Goal: Contribute content

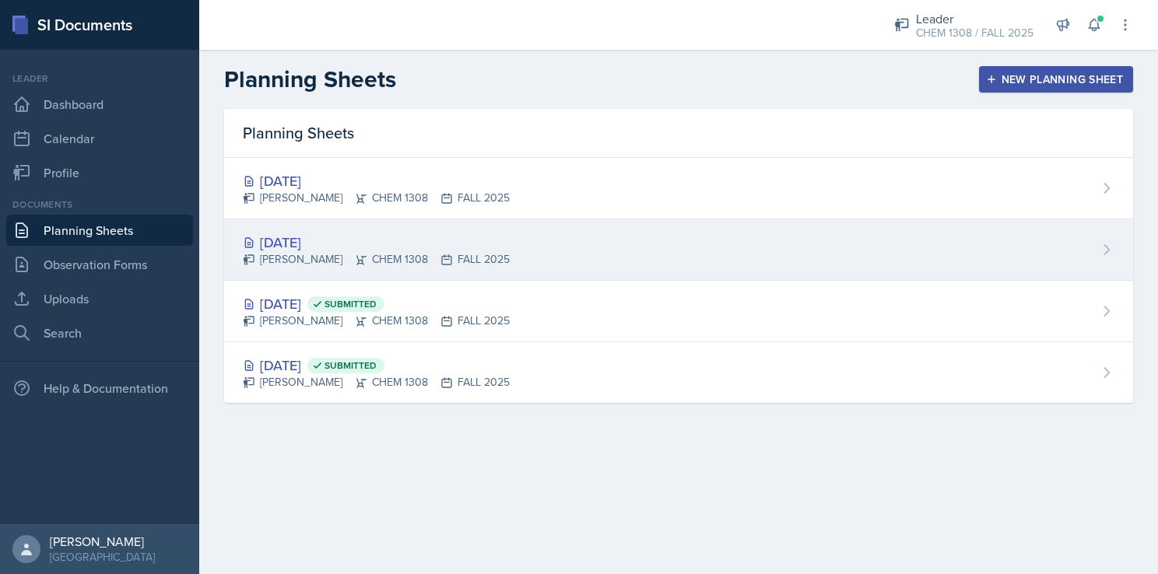
click at [321, 237] on div "[DATE]" at bounding box center [376, 242] width 267 height 21
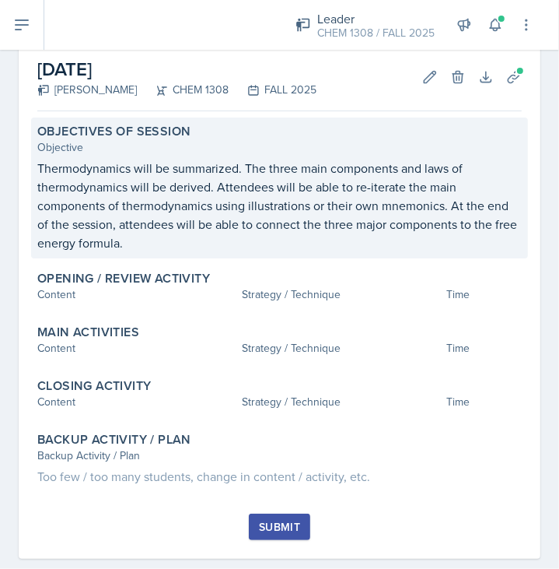
scroll to position [87, 0]
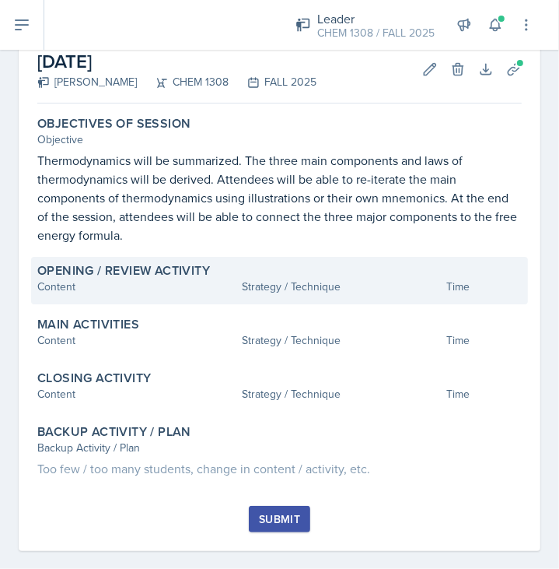
click at [151, 284] on div "Content" at bounding box center [136, 287] width 198 height 16
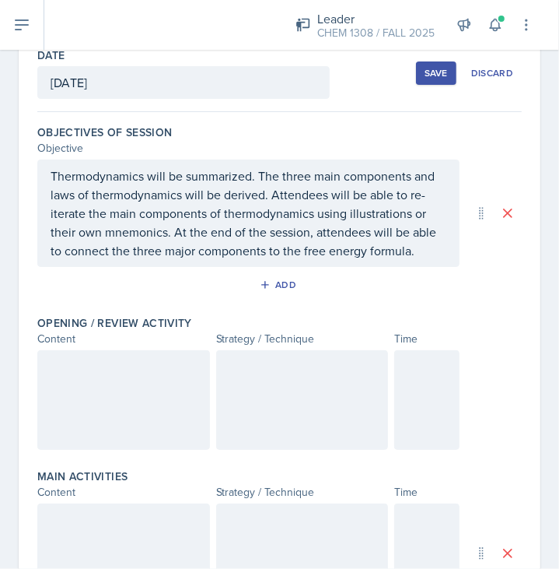
scroll to position [81, 0]
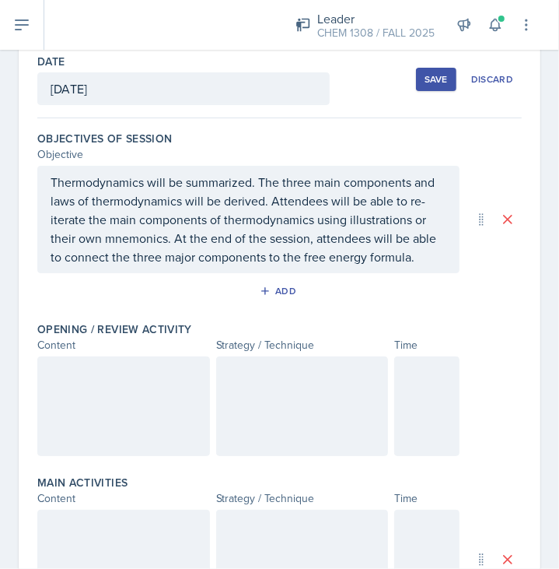
click at [128, 370] on div at bounding box center [123, 406] width 173 height 100
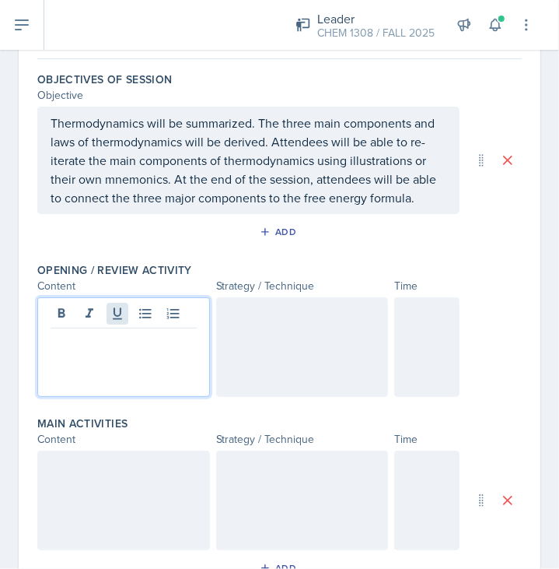
scroll to position [140, 0]
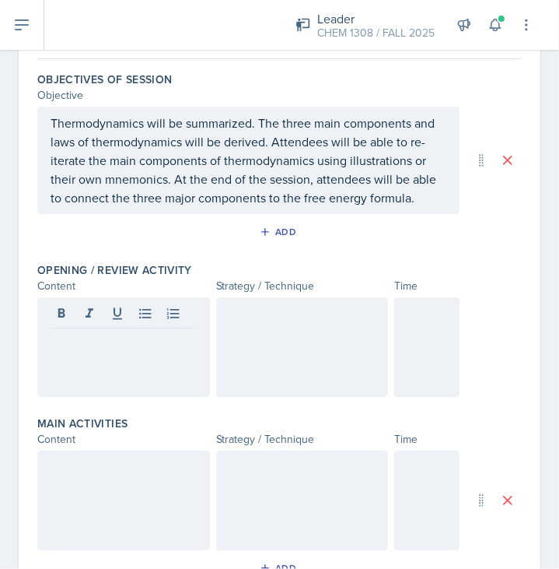
click at [115, 345] on p at bounding box center [124, 340] width 146 height 19
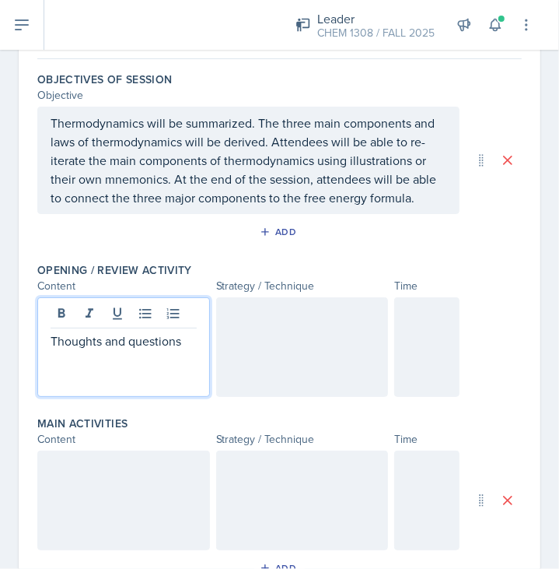
click at [277, 341] on div at bounding box center [302, 347] width 173 height 100
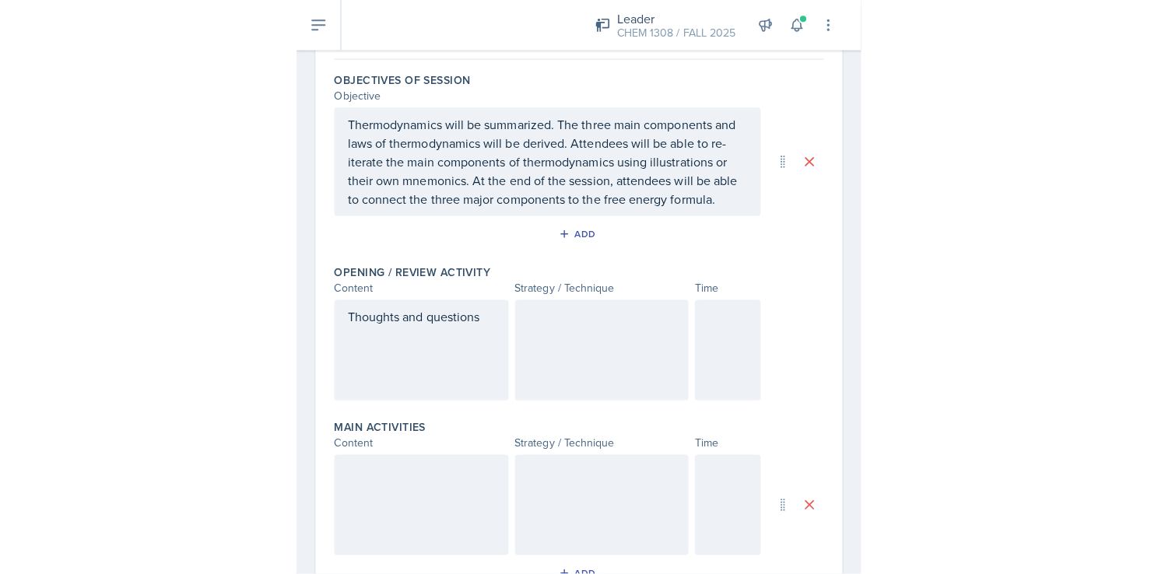
scroll to position [167, 0]
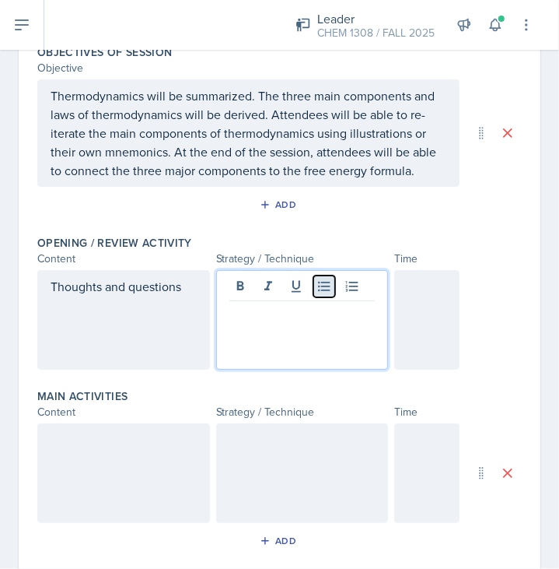
click at [318, 289] on icon at bounding box center [324, 287] width 12 height 10
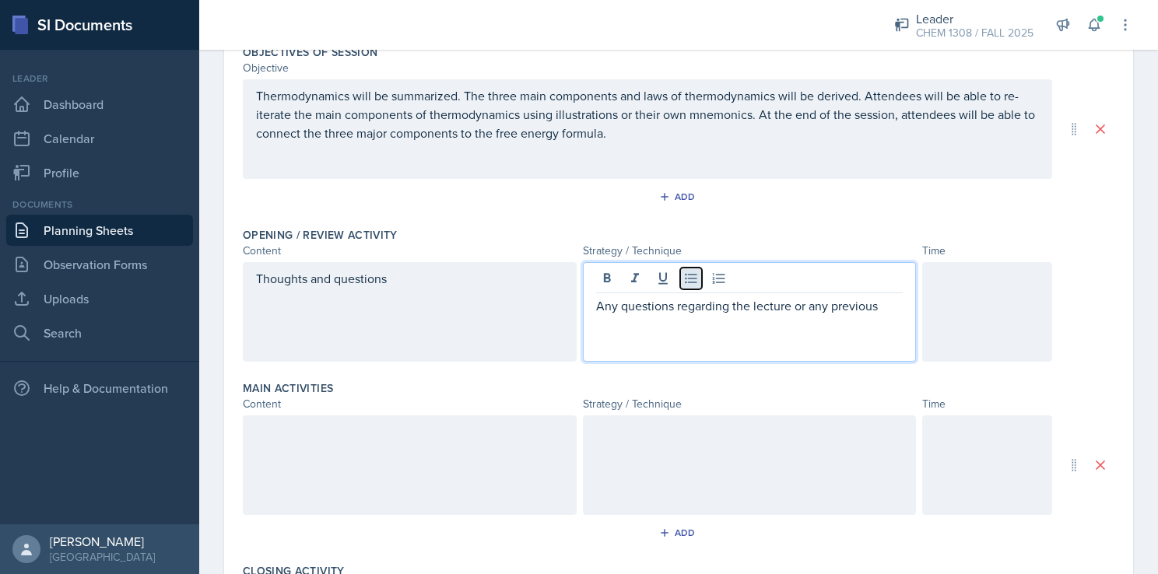
click at [692, 279] on icon at bounding box center [691, 279] width 16 height 16
click at [829, 321] on p "Any questions regarding the lecture or any previous concept will be addressed a…" at bounding box center [755, 314] width 295 height 37
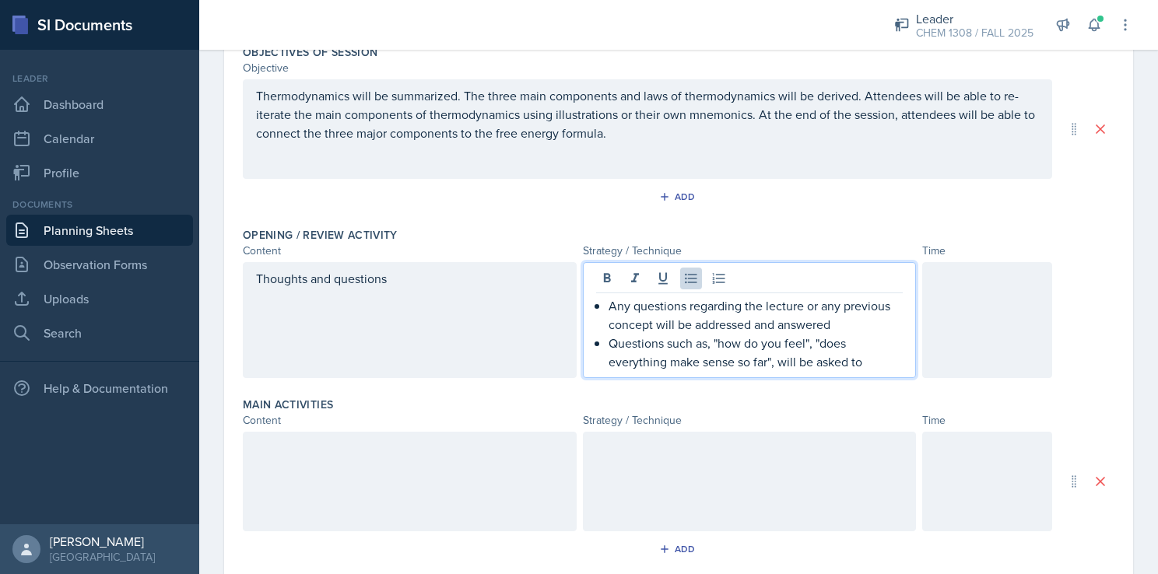
click at [806, 343] on p "Questions such as, "how do you feel", "does everything make sense so far", will…" at bounding box center [755, 352] width 295 height 37
click at [876, 359] on p "Questions such as, "how do you feel", or "does everything make sense so far", w…" at bounding box center [755, 352] width 295 height 37
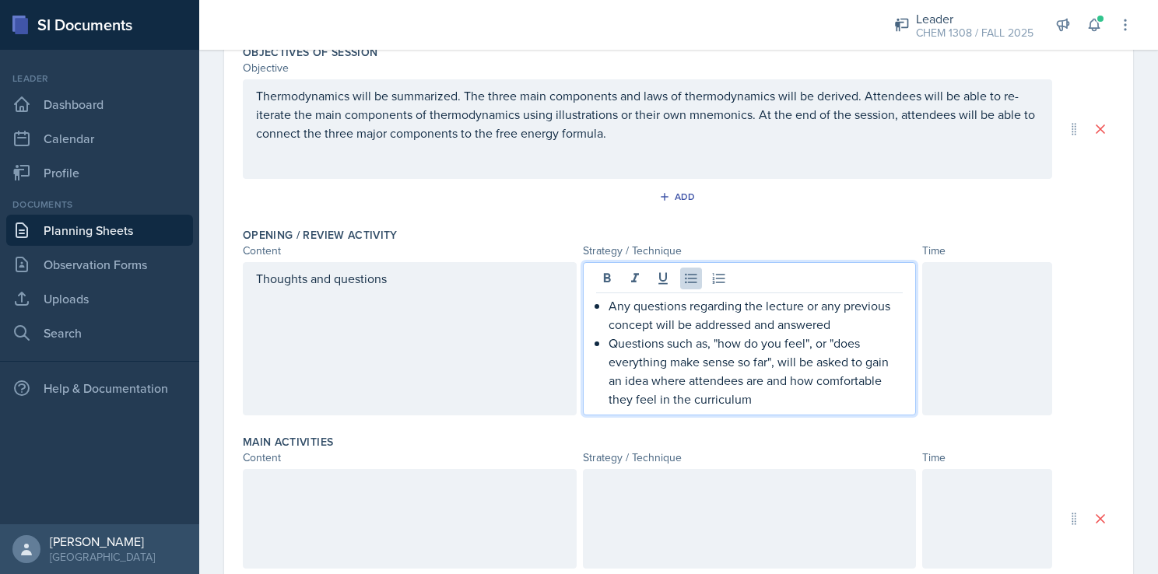
click at [797, 403] on p "Questions such as, "how do you feel", or "does everything make sense so far", w…" at bounding box center [755, 371] width 295 height 75
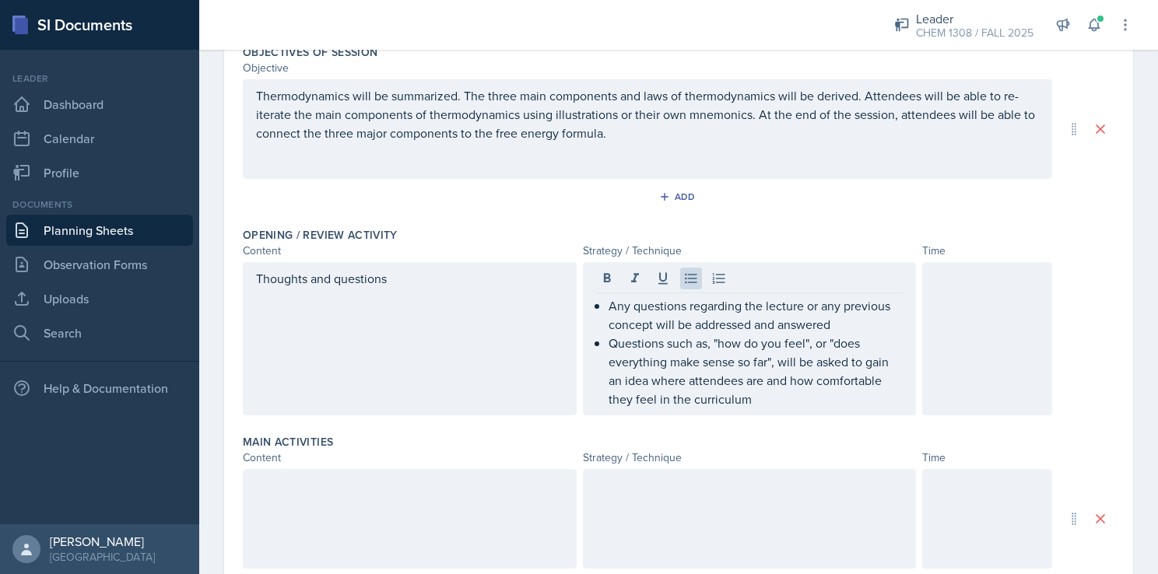
click at [922, 328] on div at bounding box center [987, 338] width 130 height 153
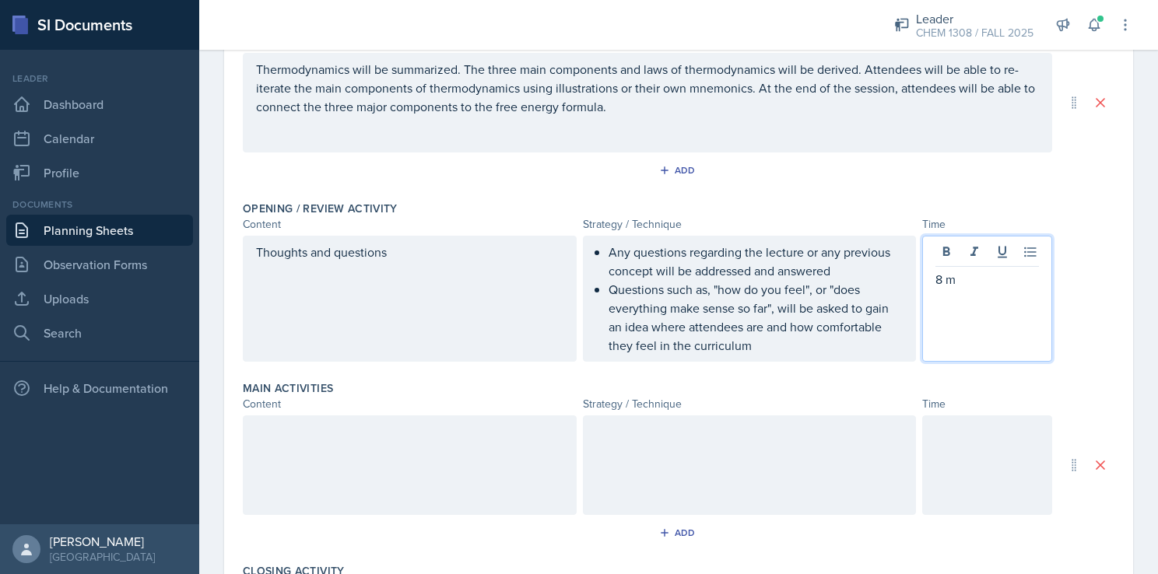
click at [489, 415] on div at bounding box center [410, 465] width 334 height 100
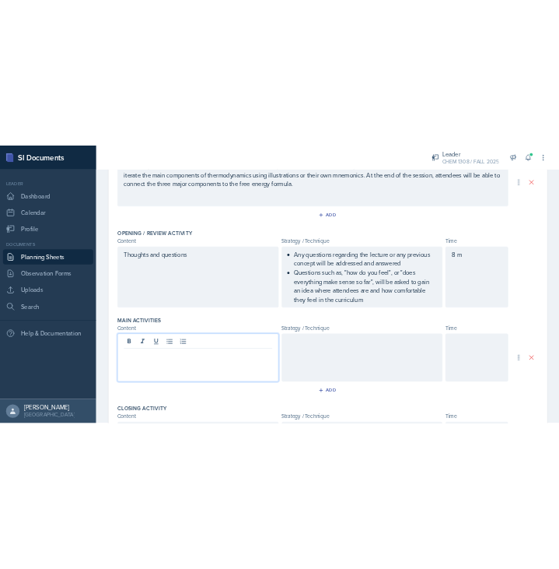
scroll to position [293, 0]
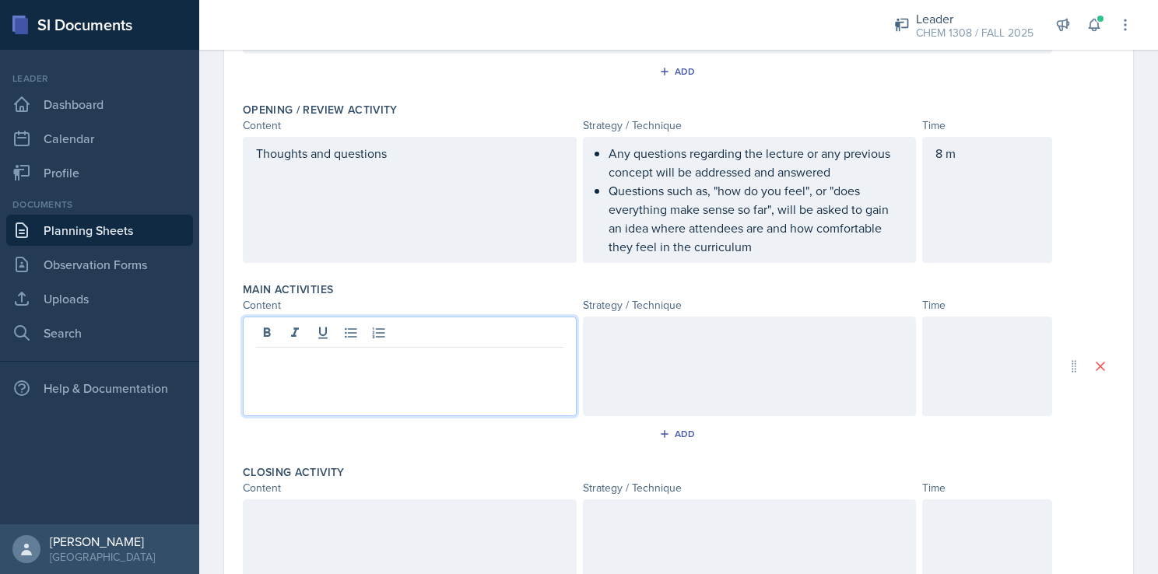
click at [424, 365] on p at bounding box center [409, 360] width 307 height 19
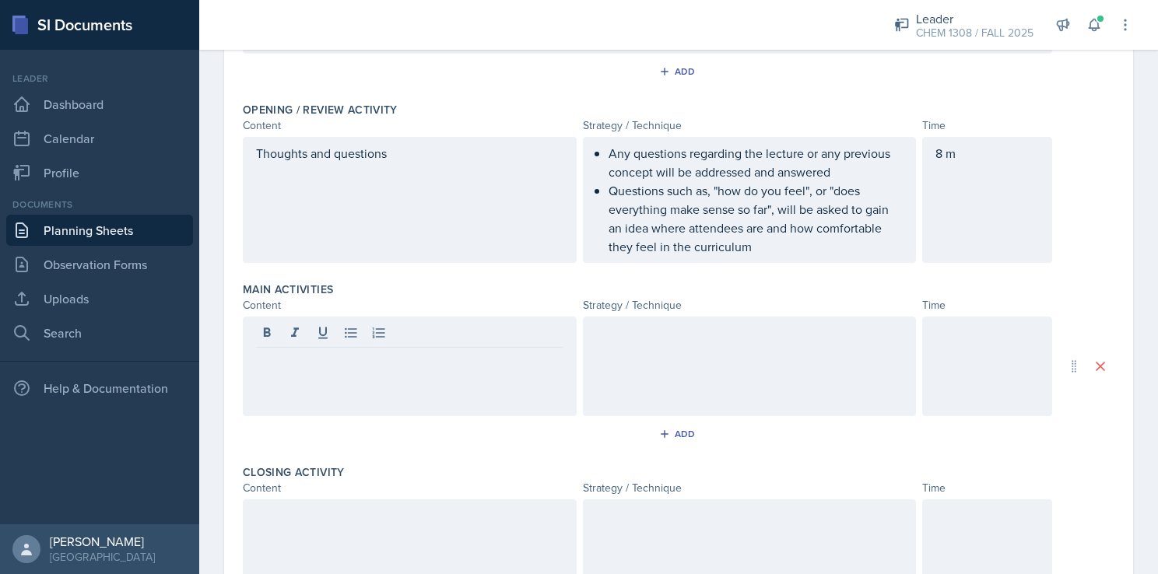
click at [498, 61] on div "Add" at bounding box center [678, 75] width 871 height 30
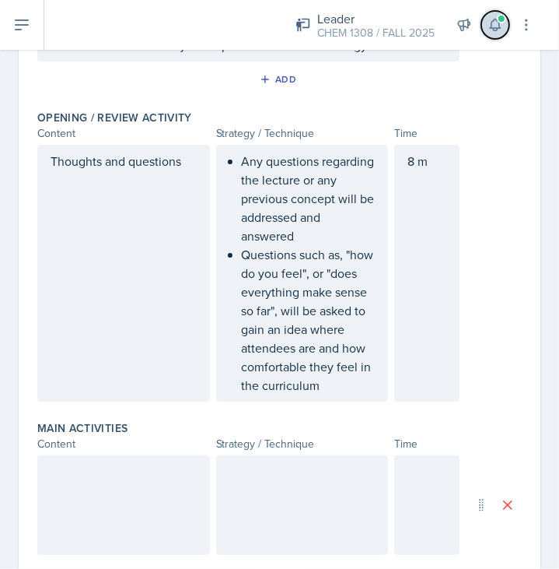
click at [496, 36] on button at bounding box center [496, 25] width 28 height 28
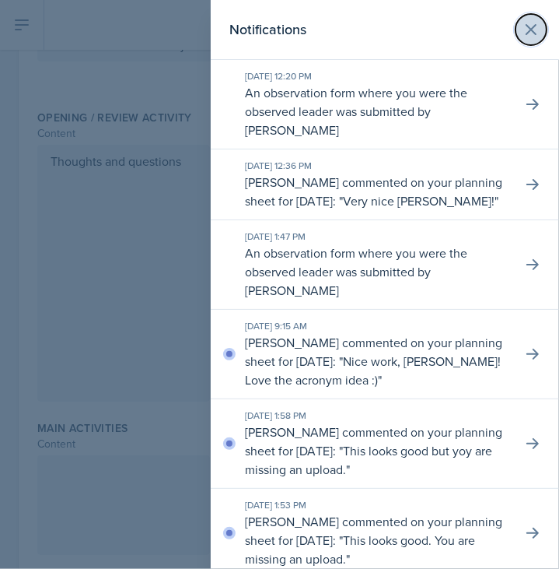
click at [526, 30] on icon at bounding box center [531, 29] width 19 height 19
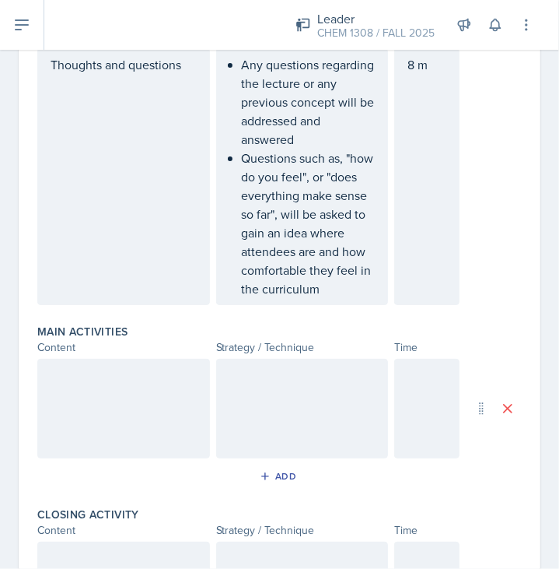
click at [149, 404] on div at bounding box center [123, 409] width 173 height 100
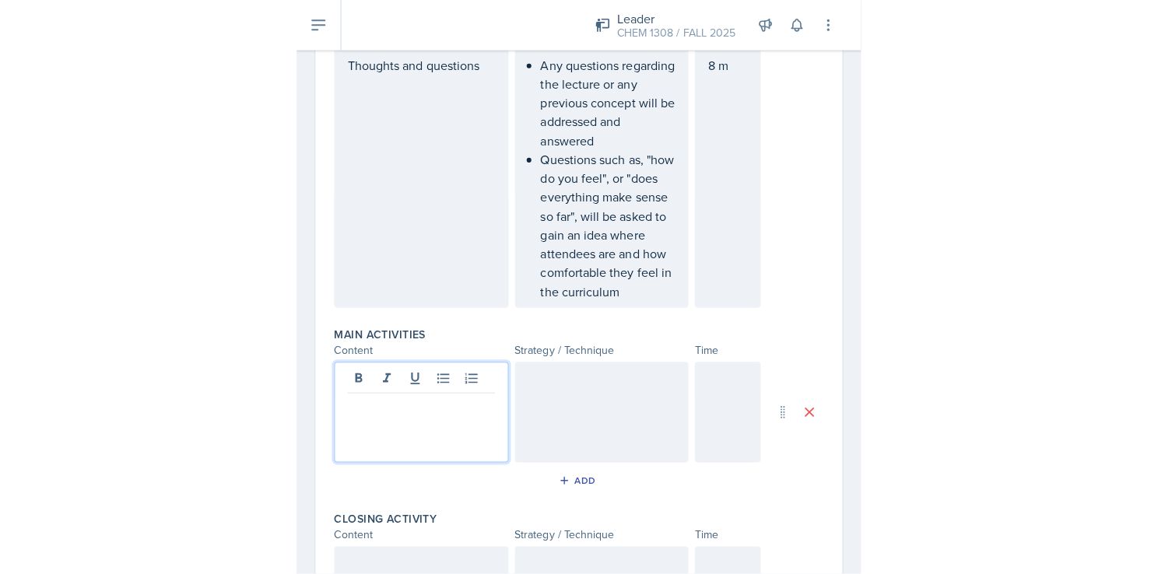
scroll to position [417, 0]
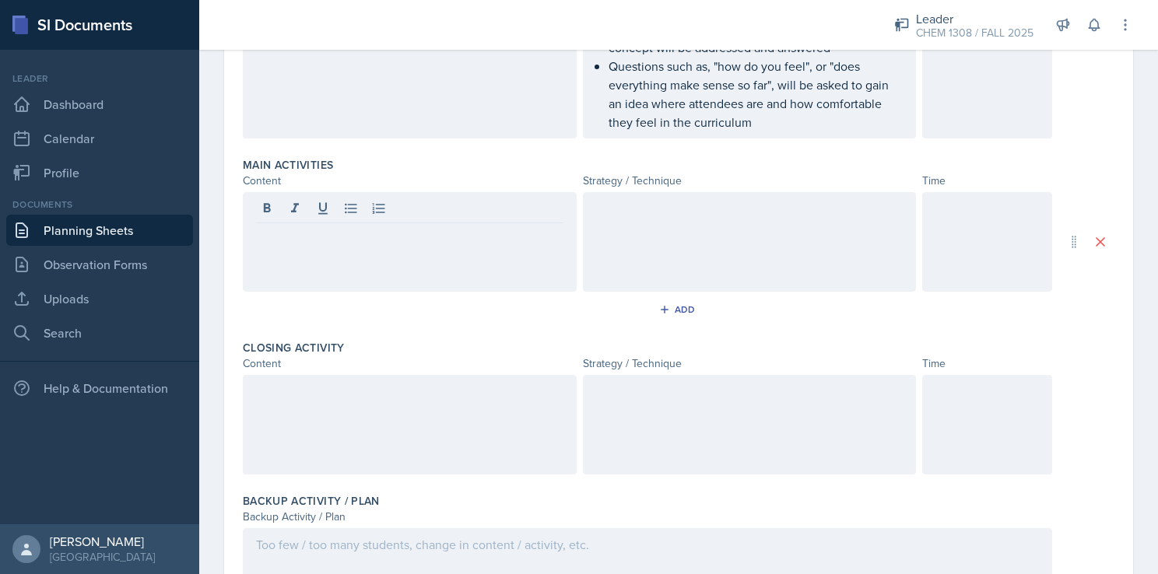
click at [358, 250] on div at bounding box center [410, 242] width 334 height 100
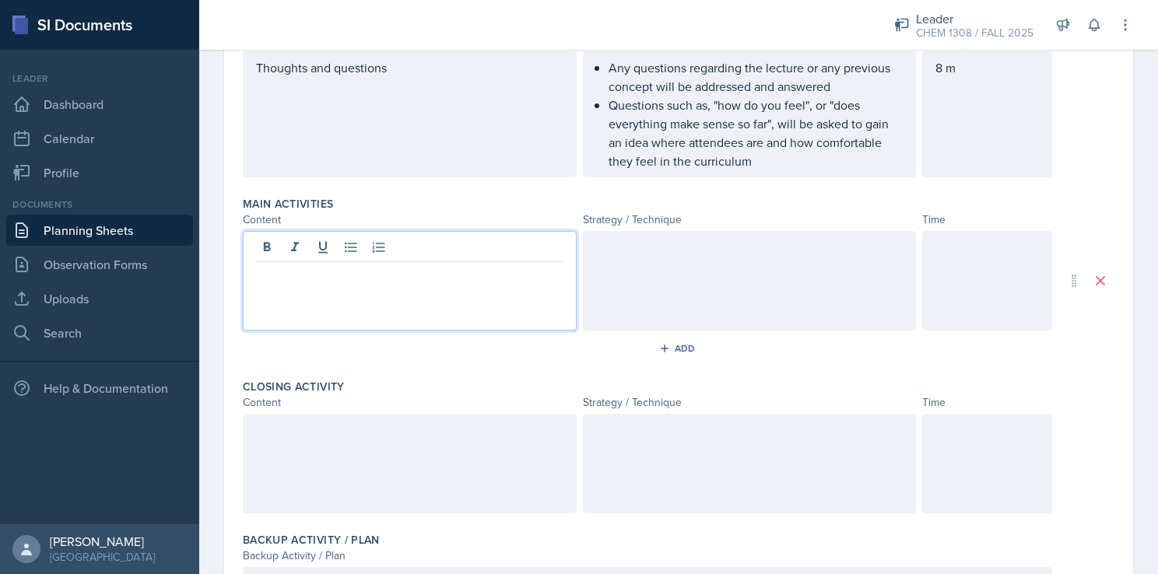
scroll to position [379, 0]
click at [356, 254] on button at bounding box center [351, 247] width 22 height 22
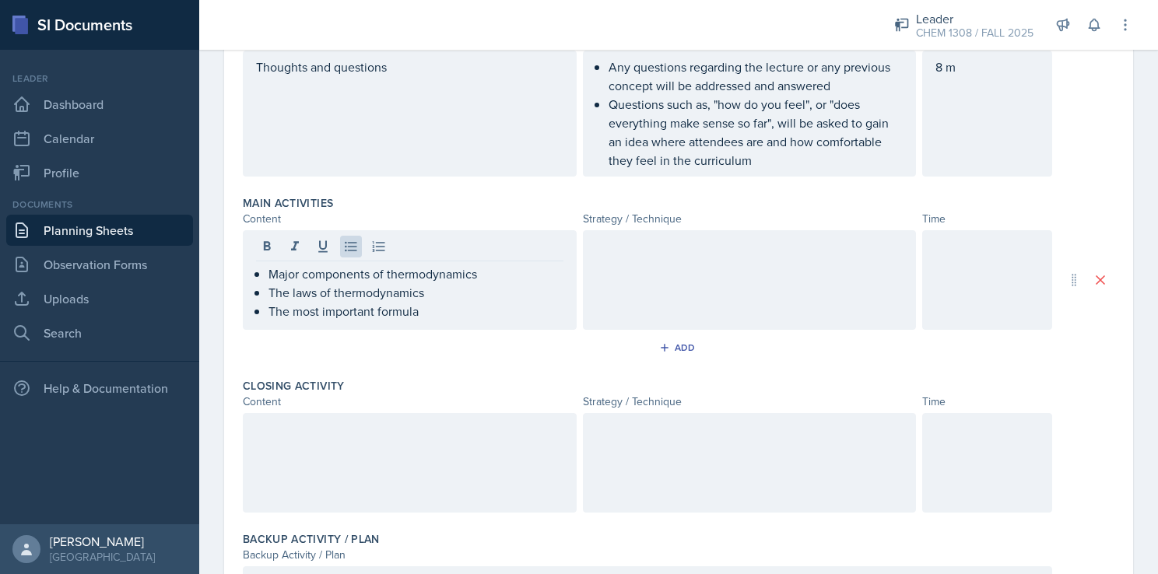
click at [608, 269] on div at bounding box center [750, 280] width 334 height 100
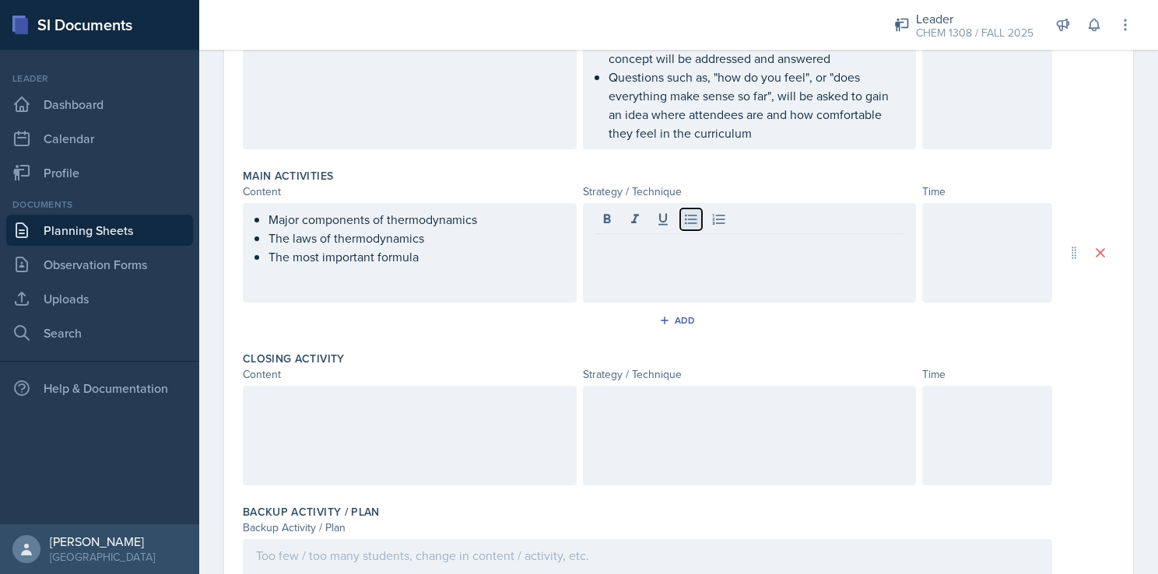
click at [685, 222] on icon at bounding box center [691, 220] width 12 height 10
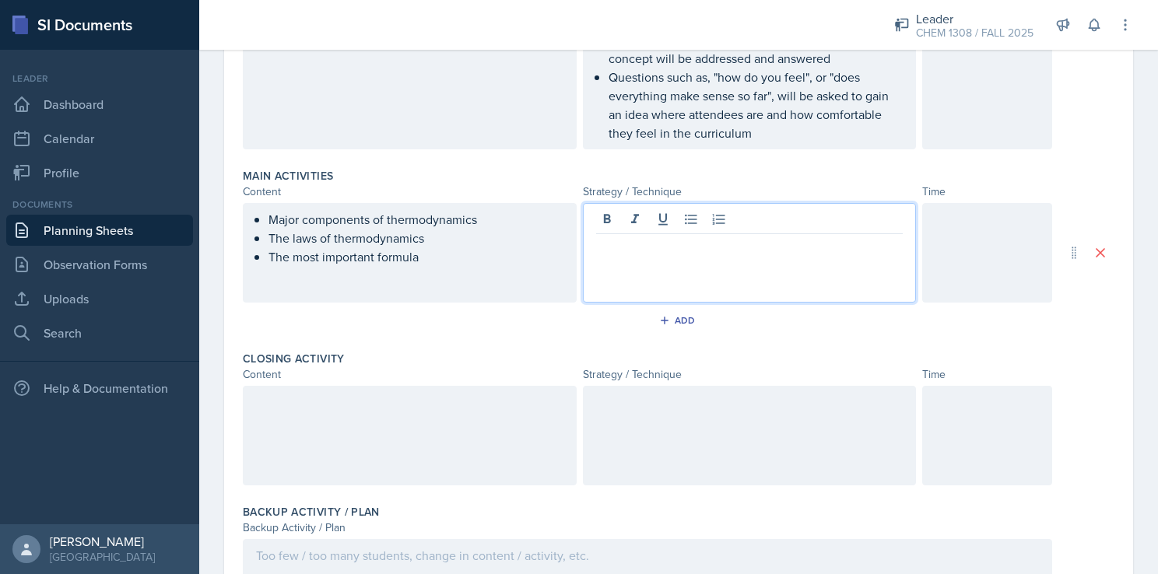
click at [655, 251] on p at bounding box center [749, 246] width 307 height 19
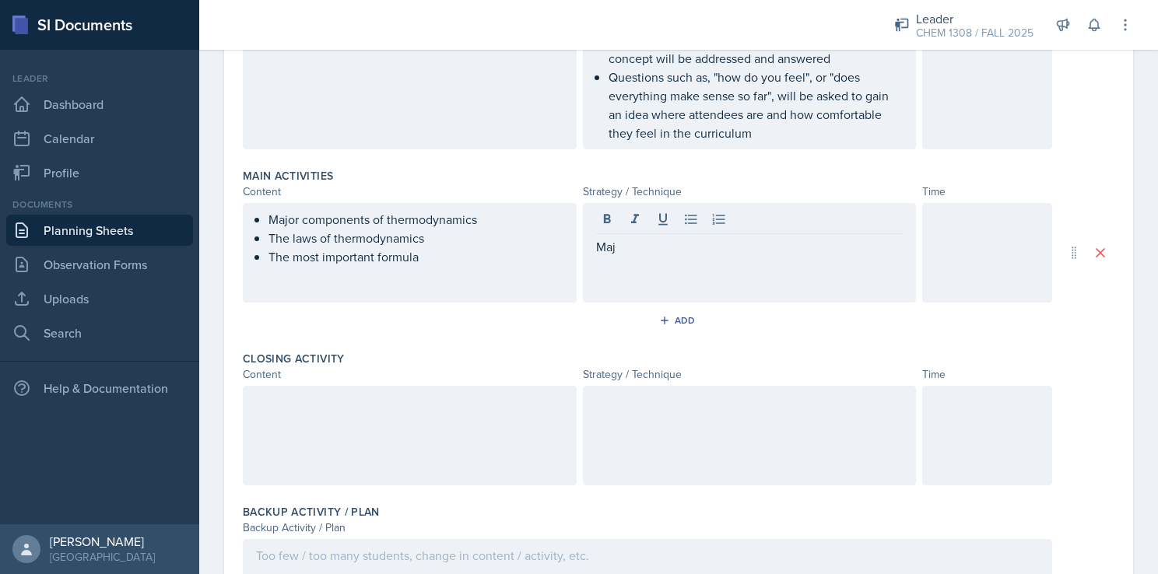
click at [469, 267] on div "Major components of thermodynamics The laws of thermodynamics The most importan…" at bounding box center [410, 253] width 334 height 100
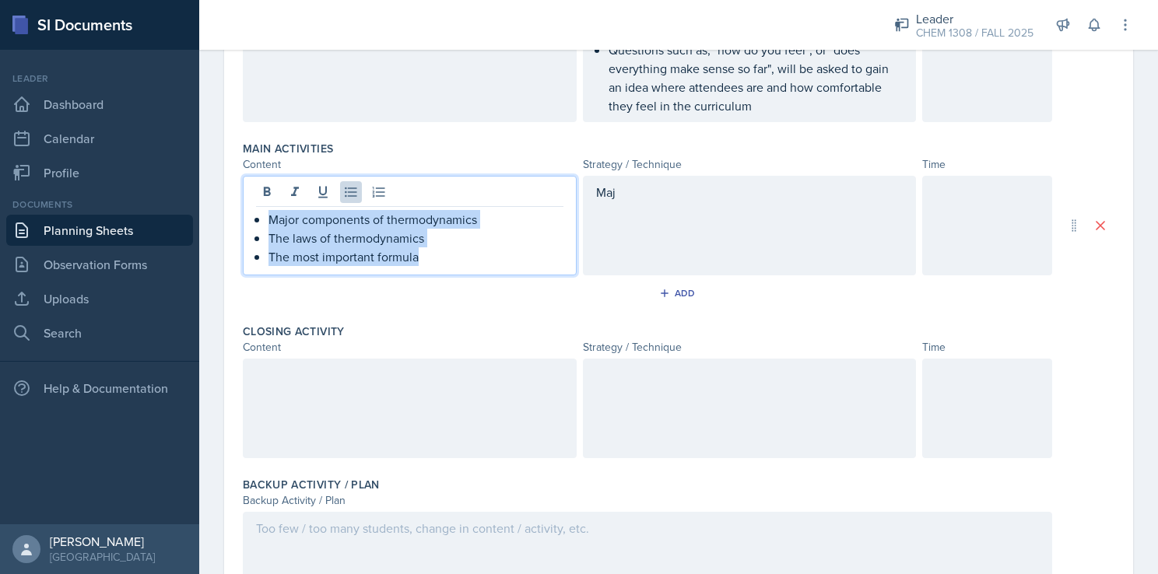
drag, startPoint x: 423, startPoint y: 254, endPoint x: 265, endPoint y: 216, distance: 163.0
click at [265, 216] on div "Major components of thermodynamics The laws of thermodynamics The most importan…" at bounding box center [409, 238] width 307 height 56
copy ul "Major components of thermodynamics The laws of thermodynamics The most importan…"
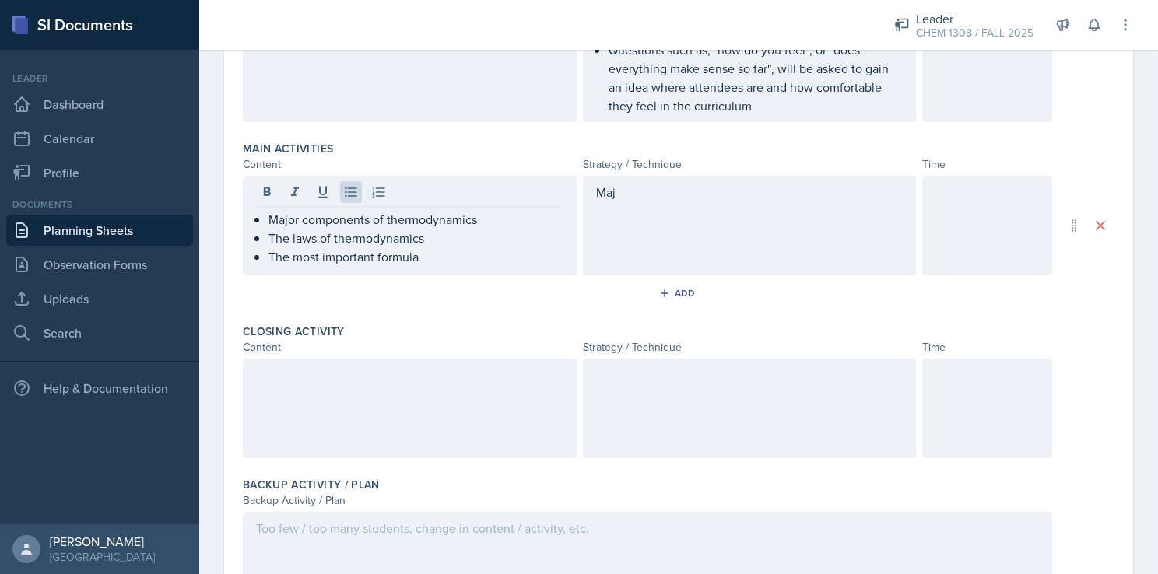
click at [610, 215] on div "Maj" at bounding box center [750, 226] width 334 height 100
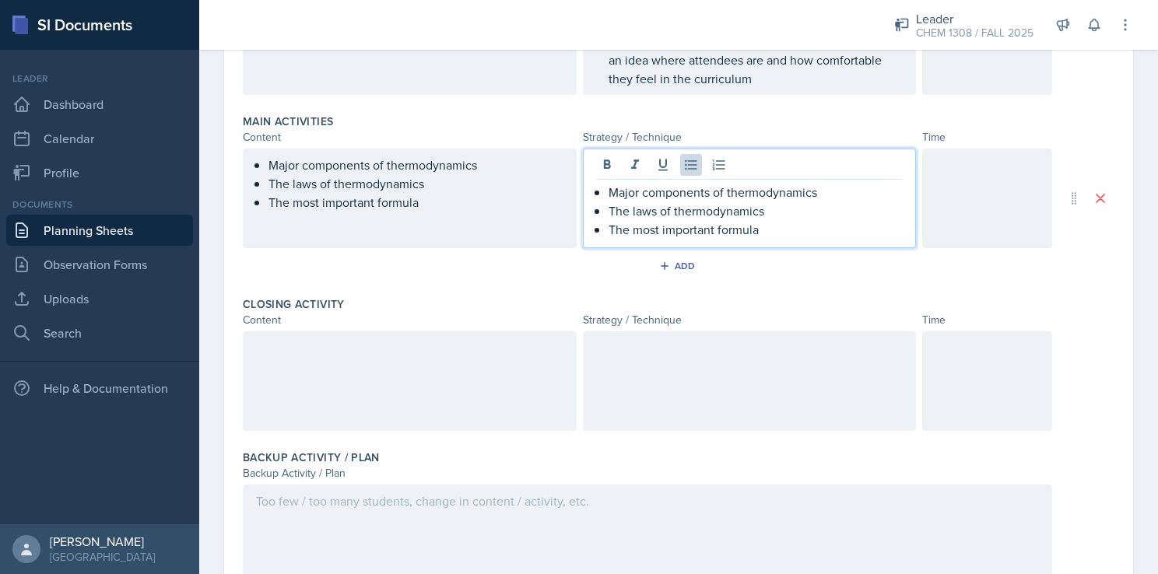
click at [828, 191] on p "Major components of thermodynamics" at bounding box center [755, 192] width 295 height 19
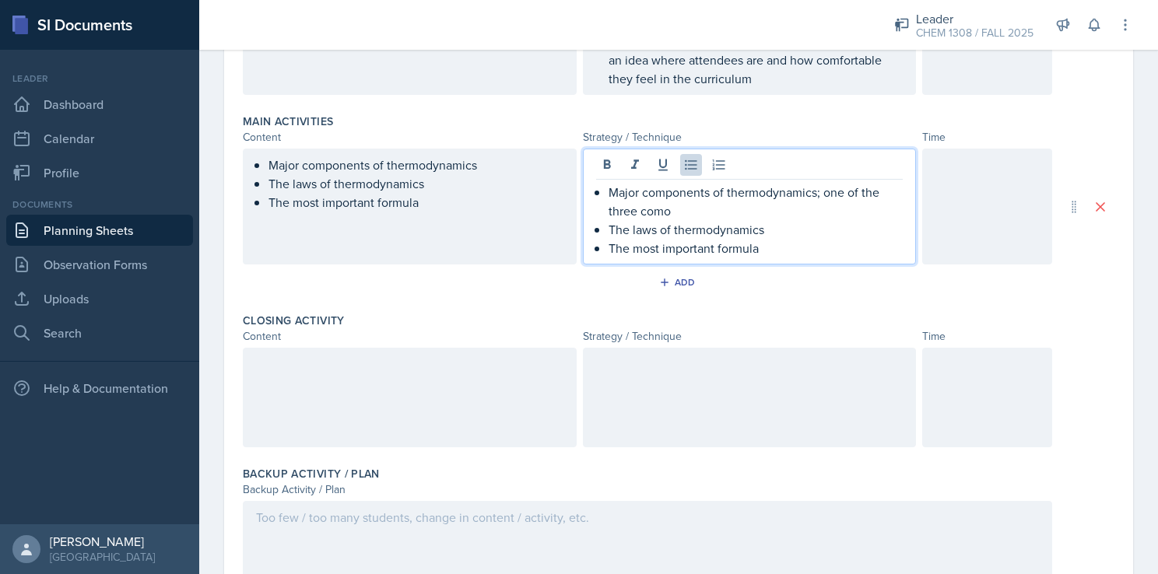
click at [834, 194] on p "Major components of thermodynamics; one of the three como" at bounding box center [755, 201] width 295 height 37
click at [741, 213] on p "Major components of thermodynamics; all three components will be" at bounding box center [755, 201] width 295 height 37
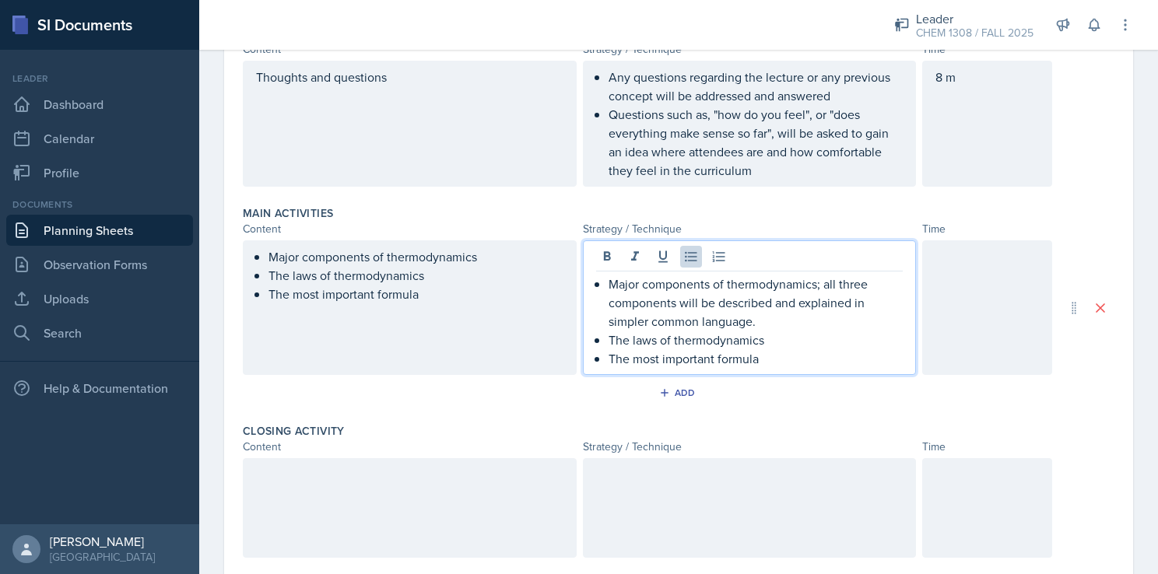
scroll to position [358, 0]
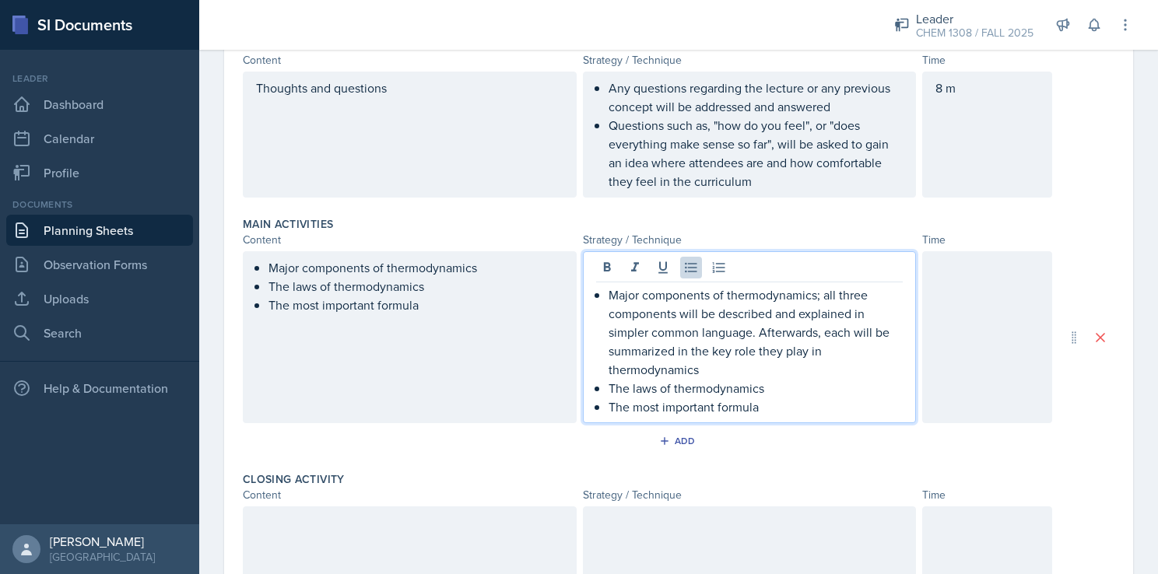
click at [783, 381] on p "The laws of thermodynamics" at bounding box center [755, 388] width 295 height 19
click at [773, 389] on p "The laws of thermodynamics; There are" at bounding box center [755, 388] width 295 height 19
click at [826, 390] on p "The laws of thermodynamics; there are" at bounding box center [755, 388] width 295 height 19
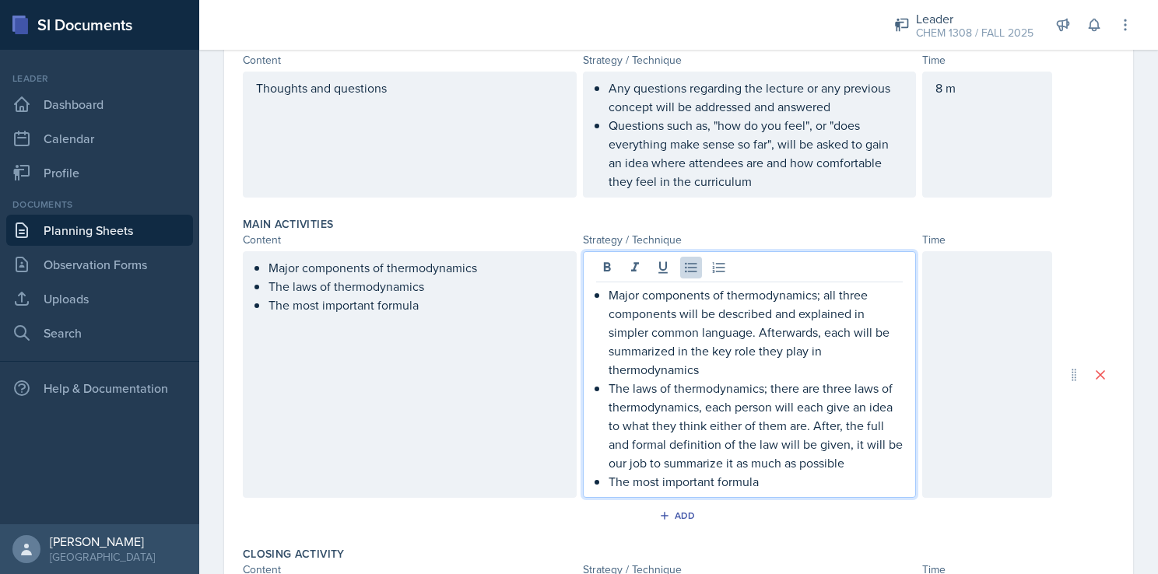
click at [787, 490] on div "Major components of thermodynamics; all three components will be described and …" at bounding box center [750, 374] width 334 height 247
click at [795, 478] on p "The most important formula" at bounding box center [755, 481] width 295 height 19
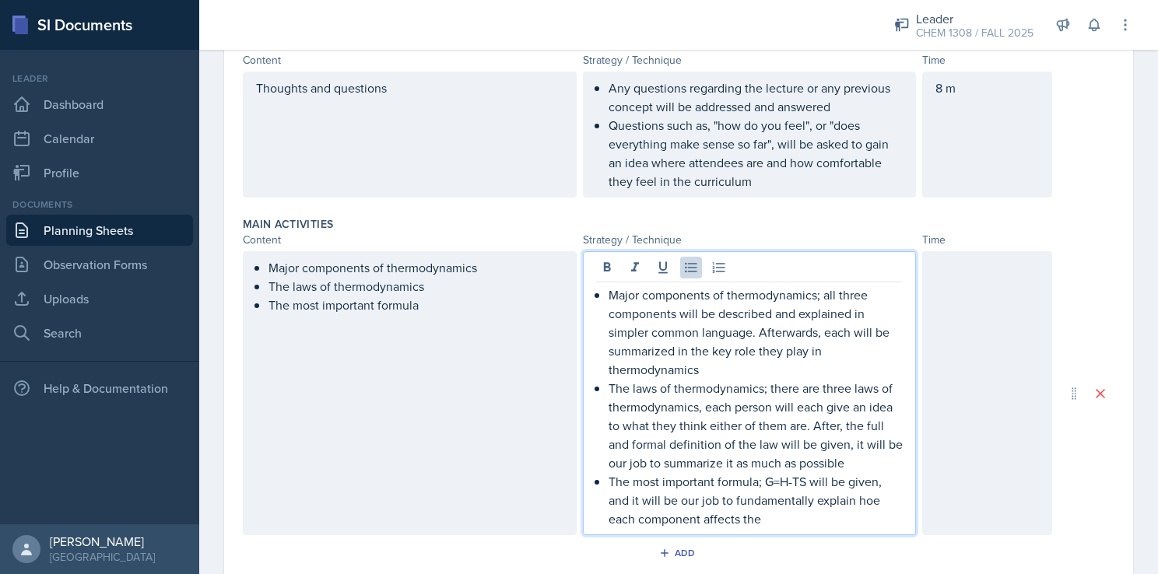
click at [776, 521] on p "The most important formula; G=H-TS will be given, and it will be our job to fun…" at bounding box center [755, 500] width 295 height 56
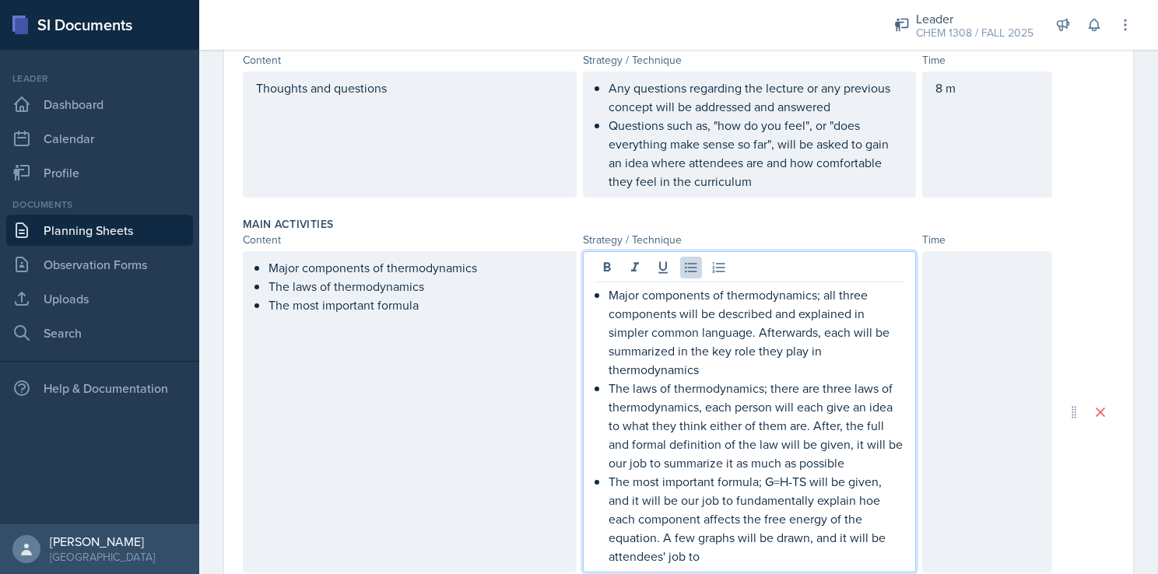
click at [730, 566] on div "Major components of thermodynamics; all three components will be described and …" at bounding box center [750, 411] width 334 height 321
click at [731, 555] on p "The most important formula; G=H-TS will be given, and it will be our job to fun…" at bounding box center [755, 518] width 295 height 93
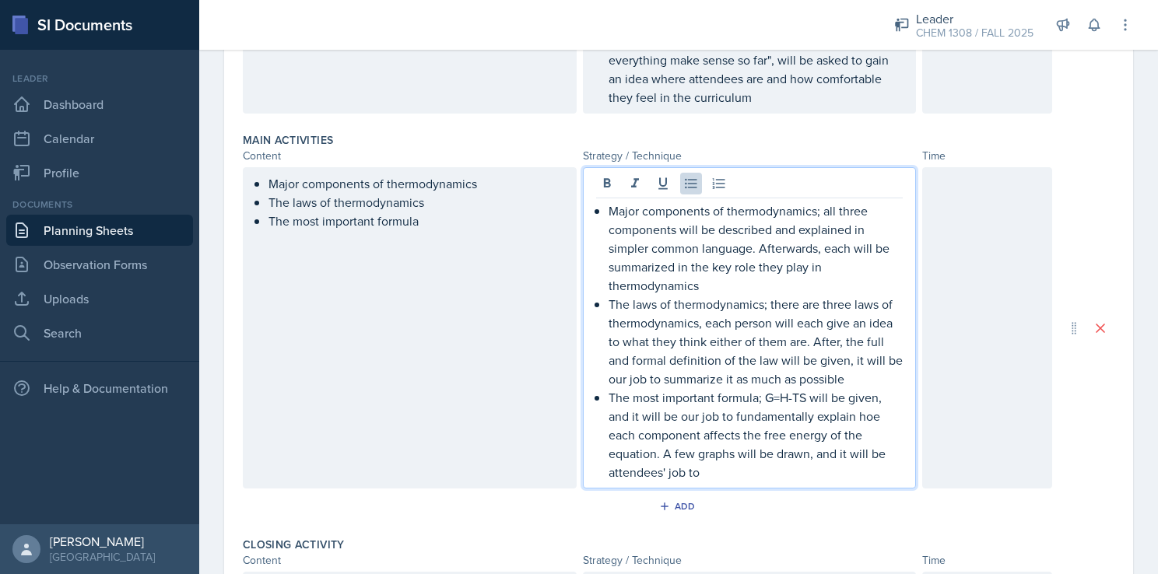
scroll to position [443, 0]
click at [972, 370] on div at bounding box center [987, 326] width 130 height 321
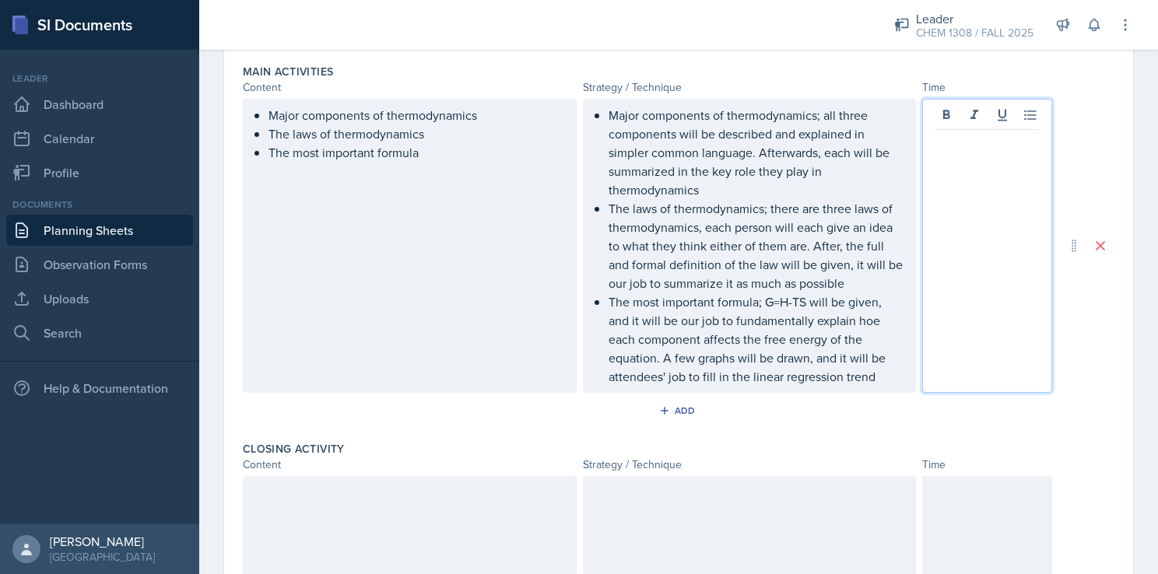
scroll to position [511, 0]
click at [1071, 407] on div "Add" at bounding box center [678, 413] width 871 height 30
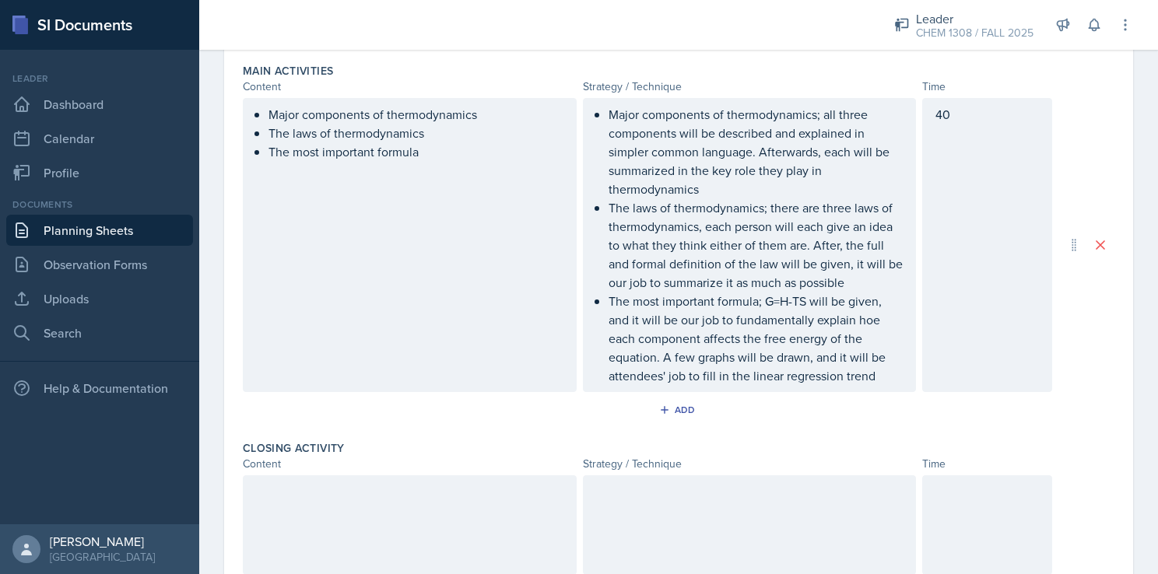
click at [965, 146] on div "40" at bounding box center [987, 245] width 130 height 294
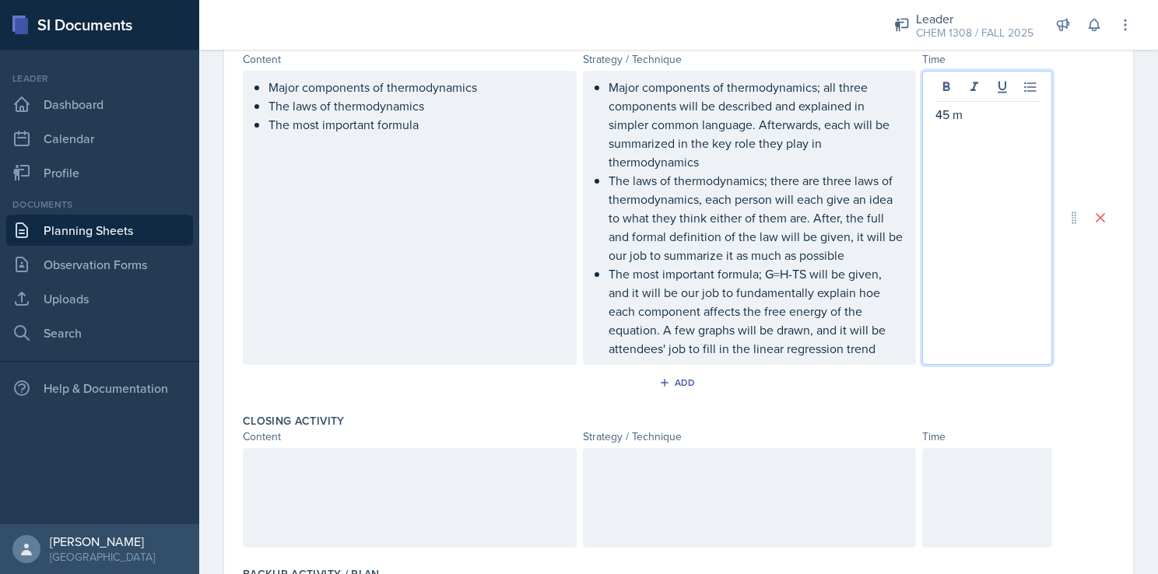
click at [1078, 286] on div "Major components of thermodynamics The laws of thermodynamics The most importan…" at bounding box center [678, 218] width 871 height 294
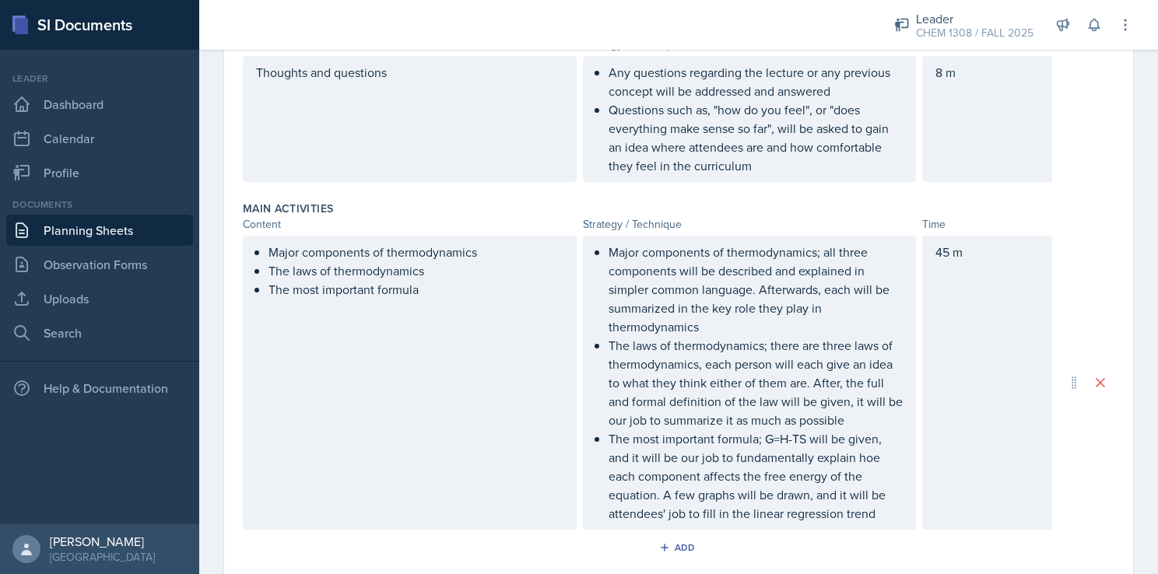
click at [941, 251] on p "45 m" at bounding box center [986, 252] width 103 height 19
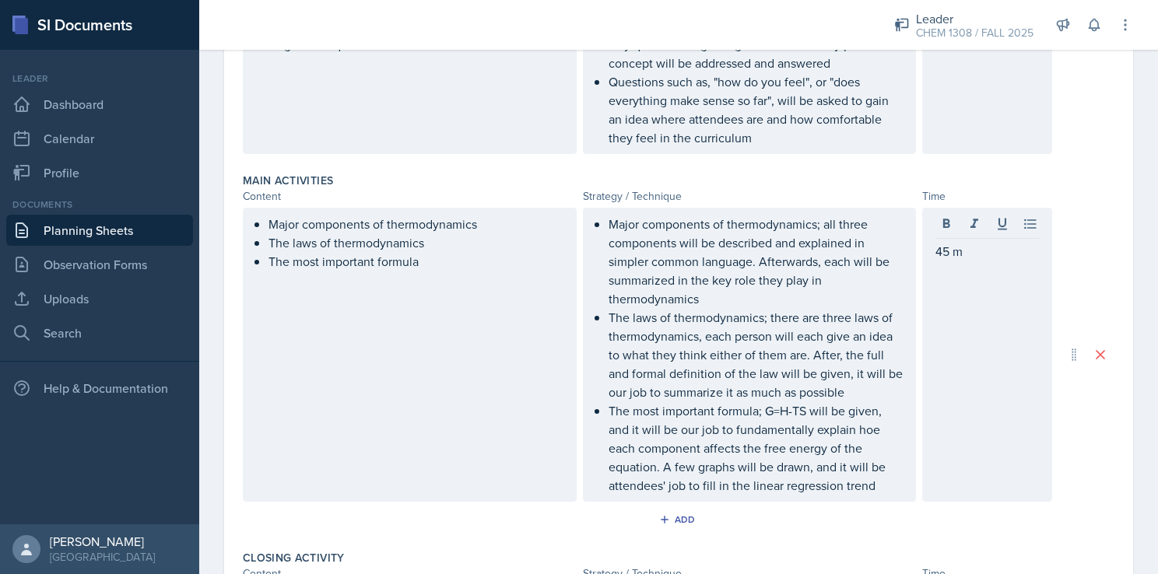
click at [1095, 275] on div "Major components of thermodynamics The laws of thermodynamics The most importan…" at bounding box center [678, 355] width 871 height 294
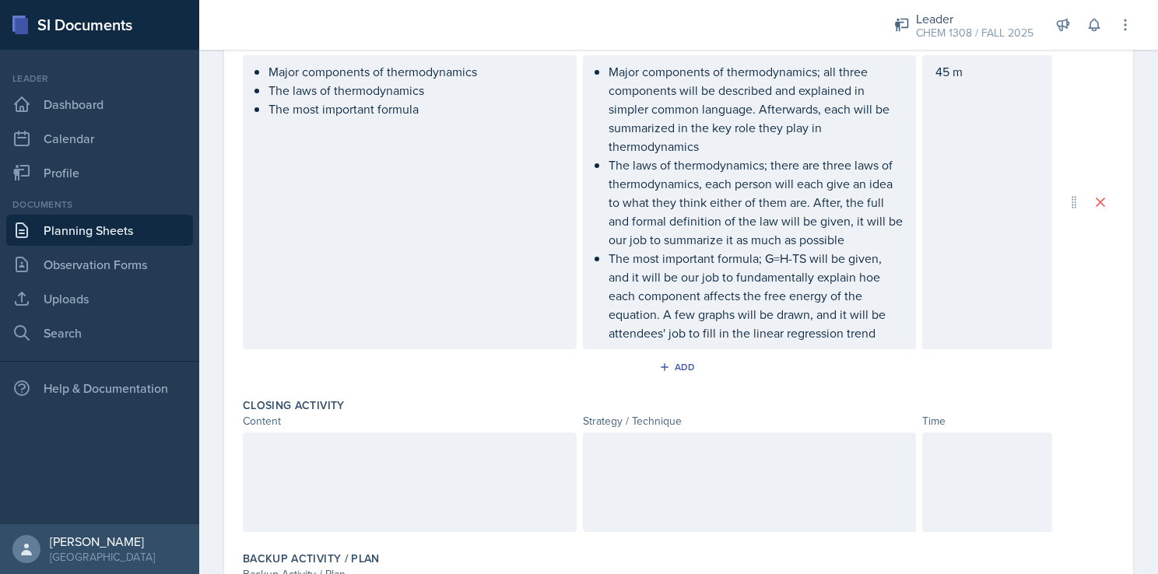
scroll to position [725, 0]
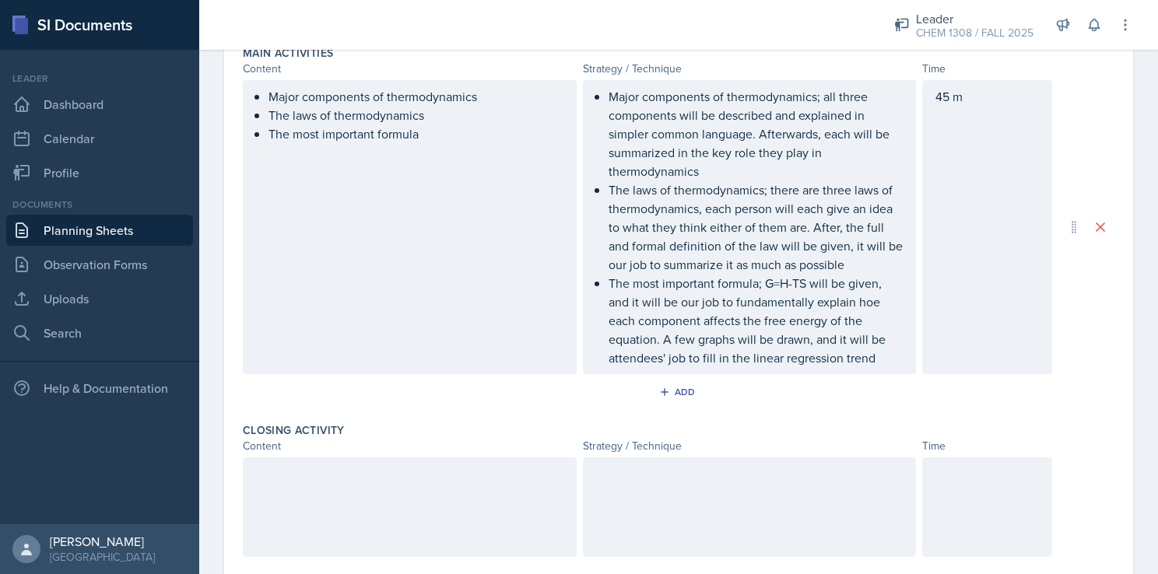
click at [937, 92] on p "45 m" at bounding box center [986, 96] width 103 height 19
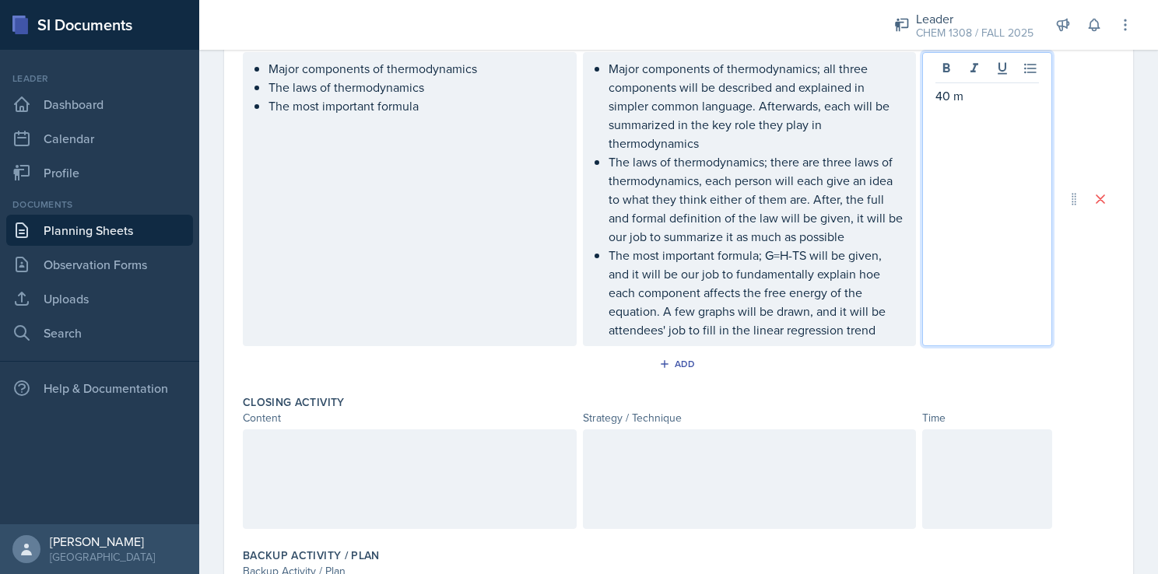
click at [928, 448] on div at bounding box center [987, 479] width 130 height 100
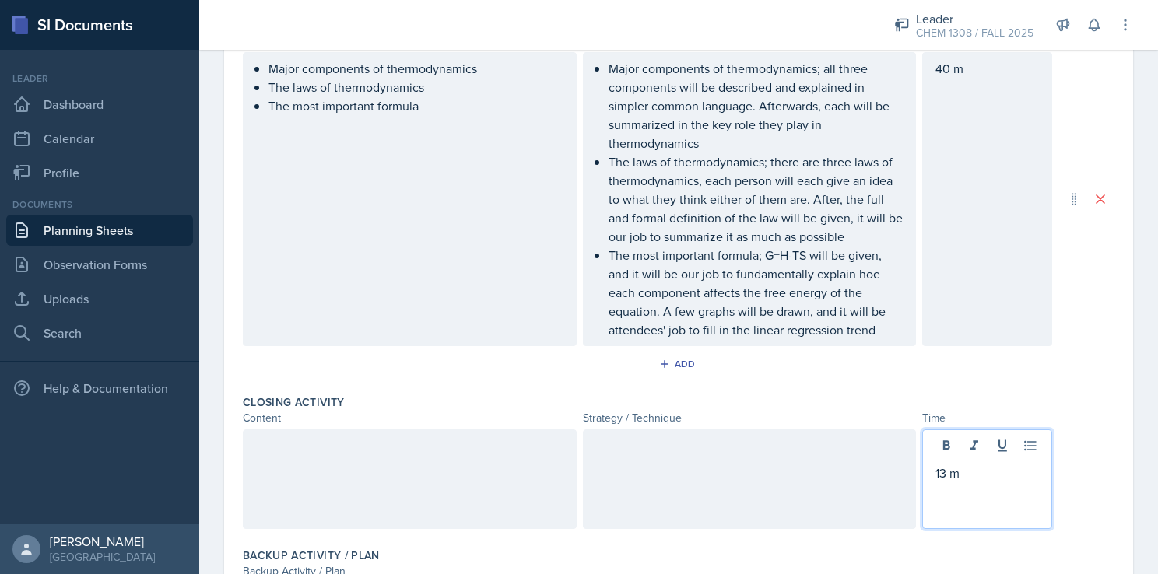
click at [448, 443] on div at bounding box center [410, 479] width 334 height 100
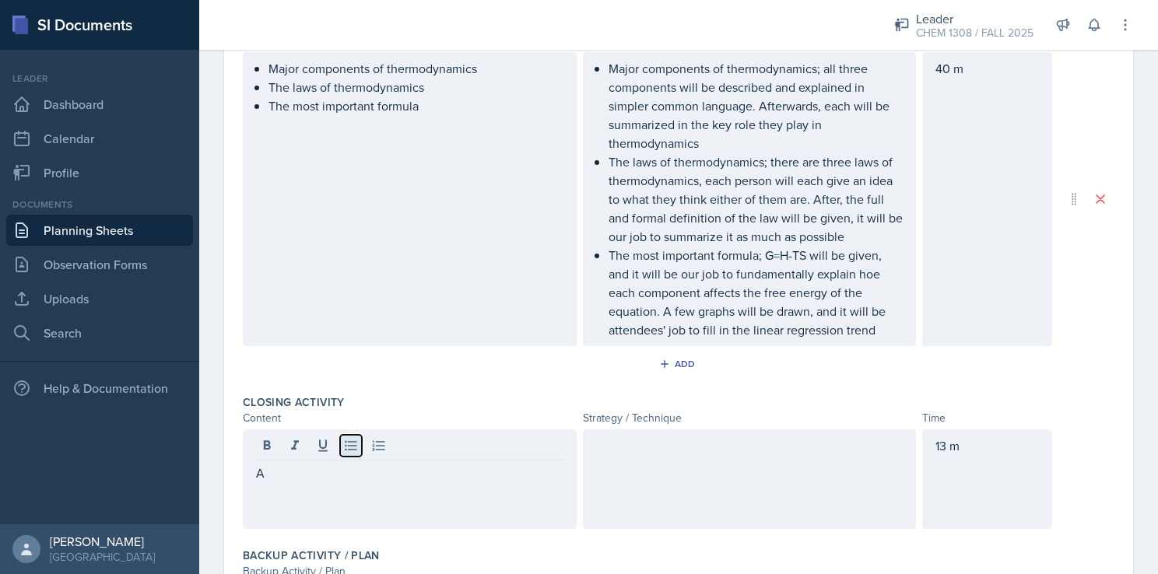
click at [345, 438] on icon at bounding box center [351, 446] width 16 height 16
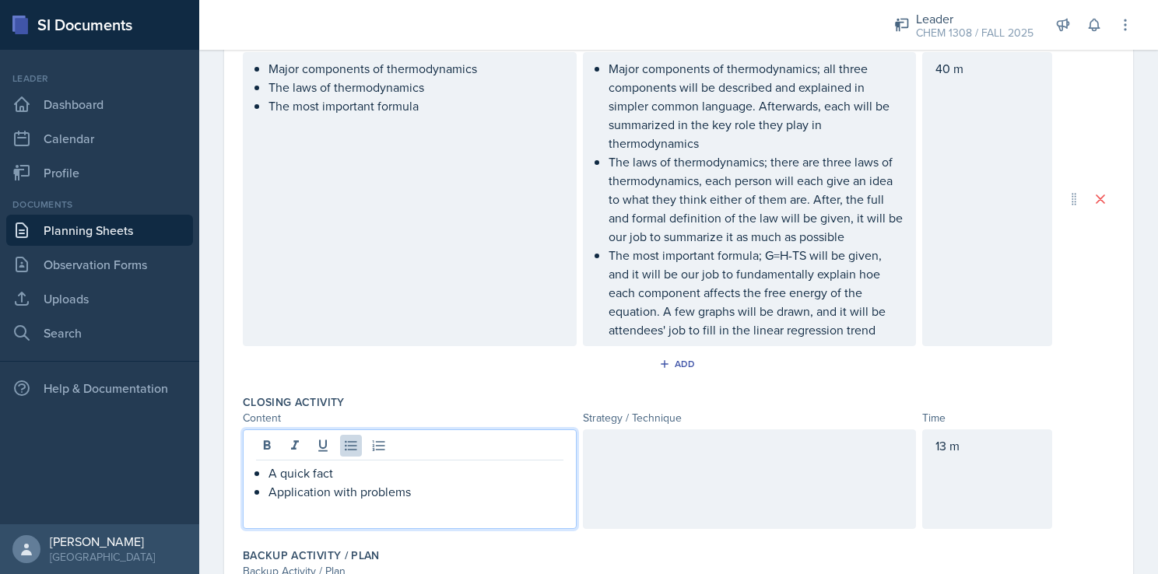
click at [651, 468] on div at bounding box center [750, 479] width 334 height 100
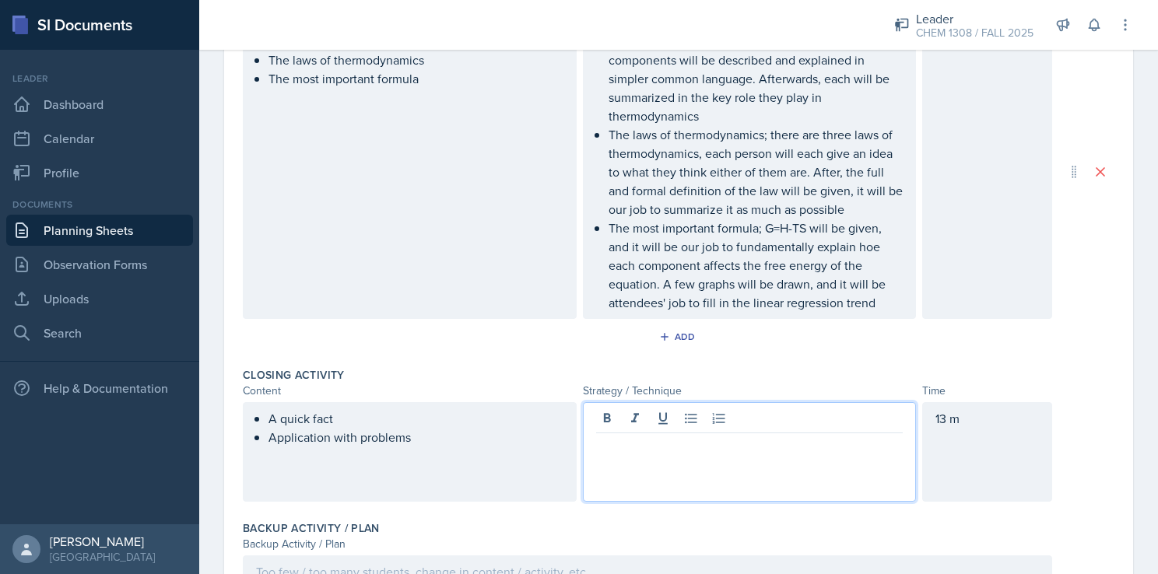
click at [414, 462] on div "A quick fact Application with problems" at bounding box center [410, 452] width 334 height 100
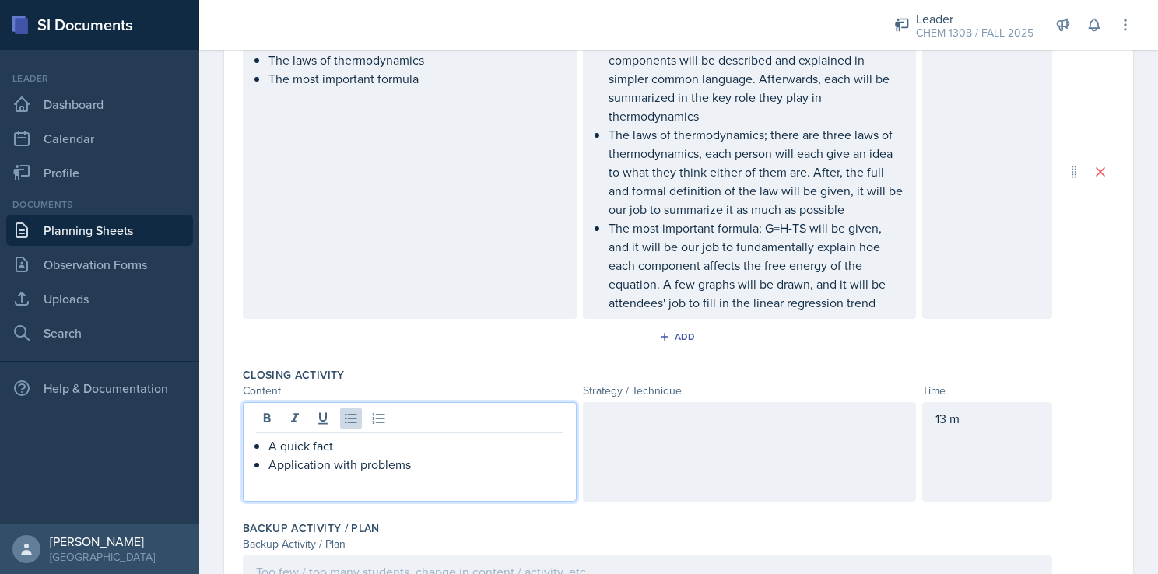
scroll to position [611, 0]
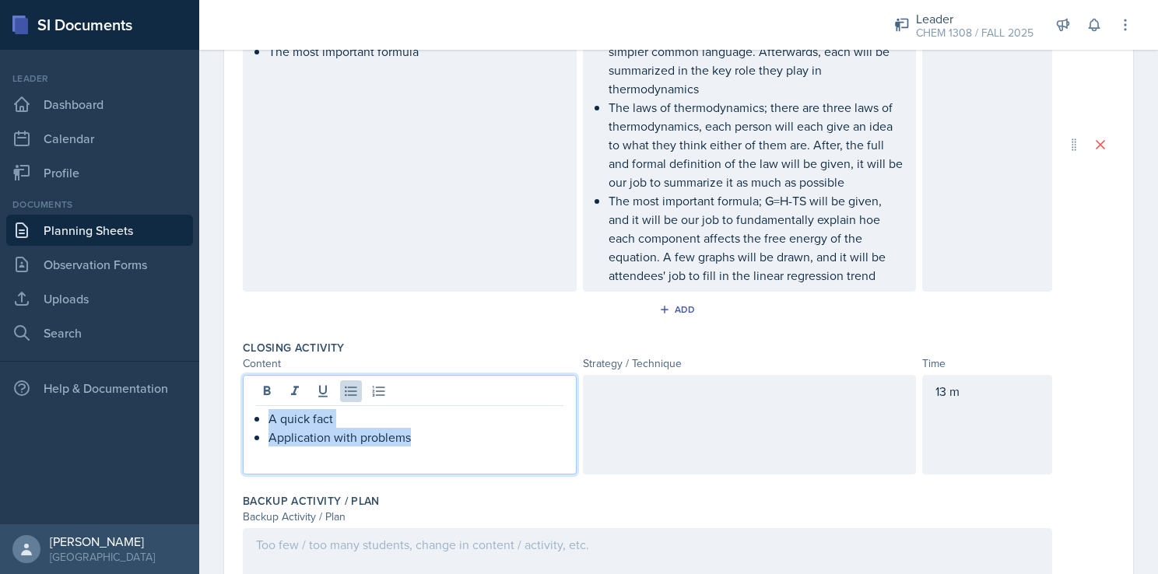
drag, startPoint x: 426, startPoint y: 439, endPoint x: 268, endPoint y: 410, distance: 161.3
click at [268, 410] on div "A quick fact Application with problems" at bounding box center [409, 427] width 307 height 37
copy ul "A quick fact Application with problems"
click at [608, 399] on div at bounding box center [750, 425] width 334 height 100
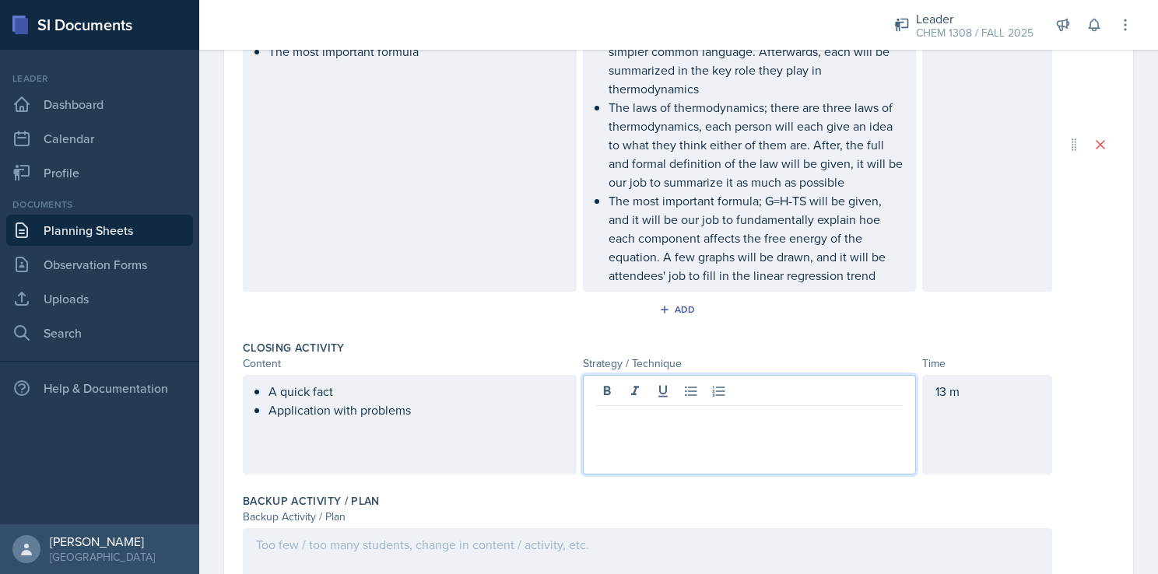
scroll to position [639, 0]
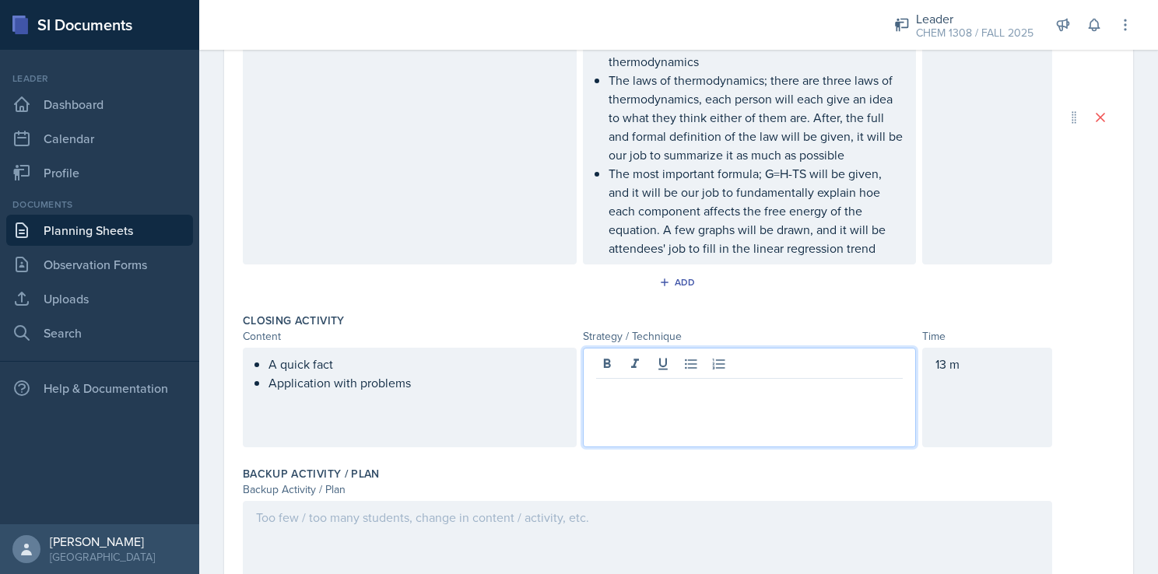
paste div
click at [703, 385] on p "A quick fact" at bounding box center [755, 391] width 295 height 19
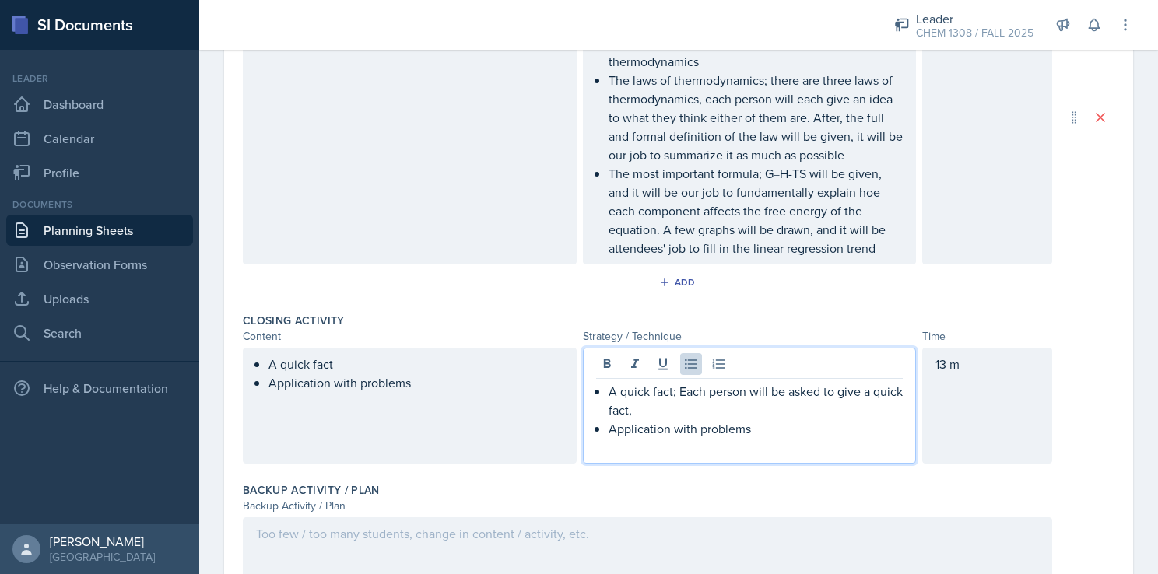
click at [681, 391] on p "A quick fact; Each person will be asked to give a quick fact," at bounding box center [755, 400] width 295 height 37
click at [679, 406] on p "A quick fact; each person will be asked to give a quick fact," at bounding box center [755, 400] width 295 height 37
click at [836, 424] on p "Application with problems" at bounding box center [755, 428] width 295 height 19
click at [894, 412] on div "A quick fact; each person will be asked to give a quick fact, about literally a…" at bounding box center [750, 406] width 334 height 116
click at [884, 407] on p "A quick fact; each person will be asked to give a quick fact, about literally a…" at bounding box center [755, 400] width 295 height 37
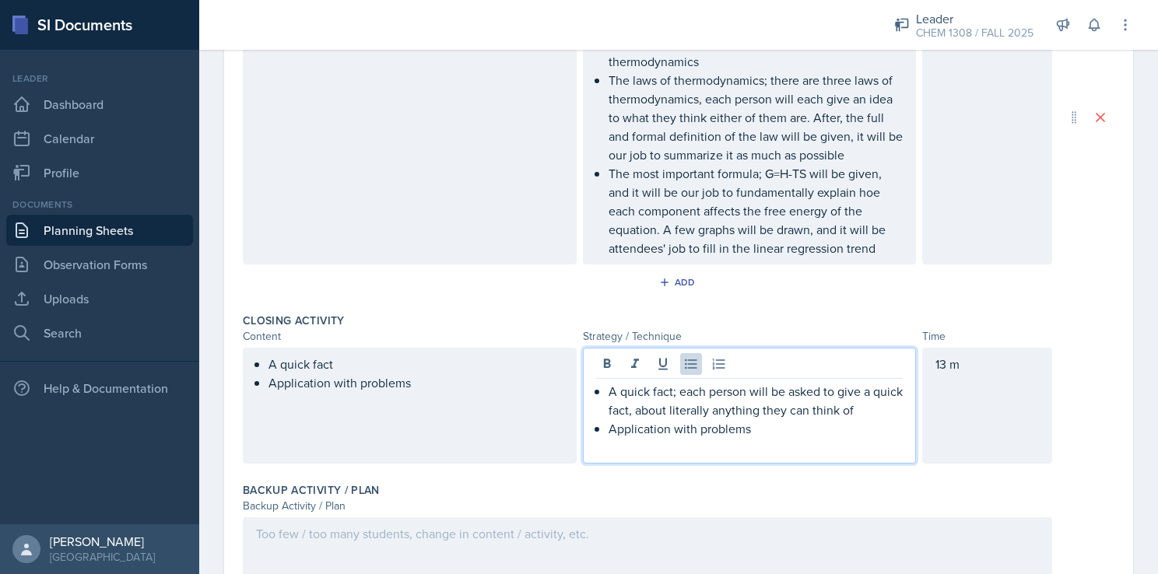
click at [839, 432] on p "Application with problems" at bounding box center [755, 428] width 295 height 19
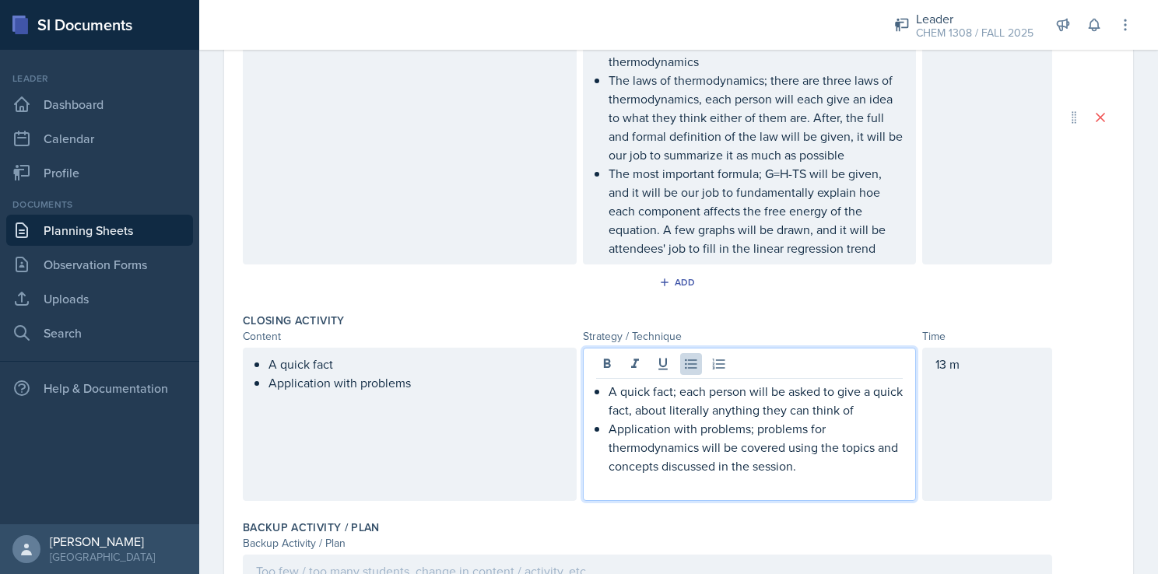
click at [937, 300] on div "Main Activities Content Strategy / Technique Time Major components of thermodyn…" at bounding box center [678, 117] width 871 height 377
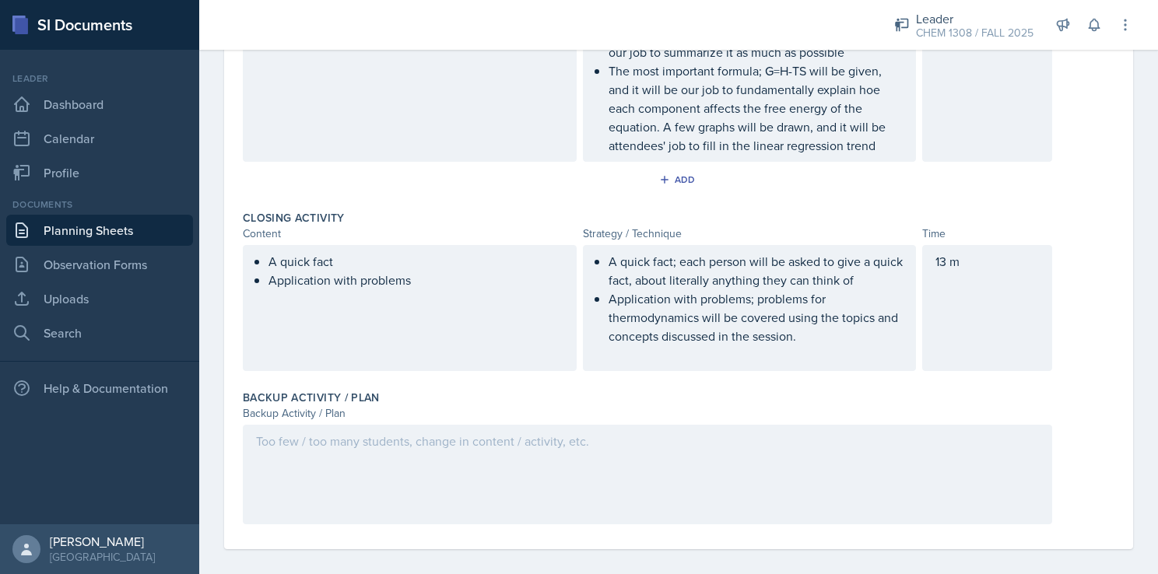
scroll to position [752, 0]
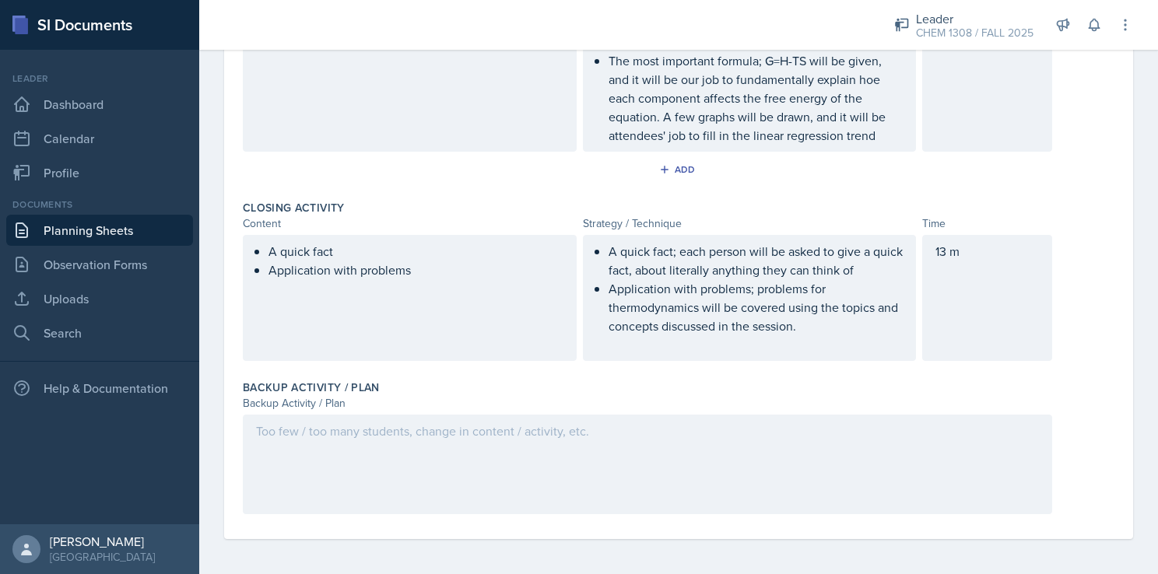
click at [456, 464] on div at bounding box center [647, 465] width 809 height 100
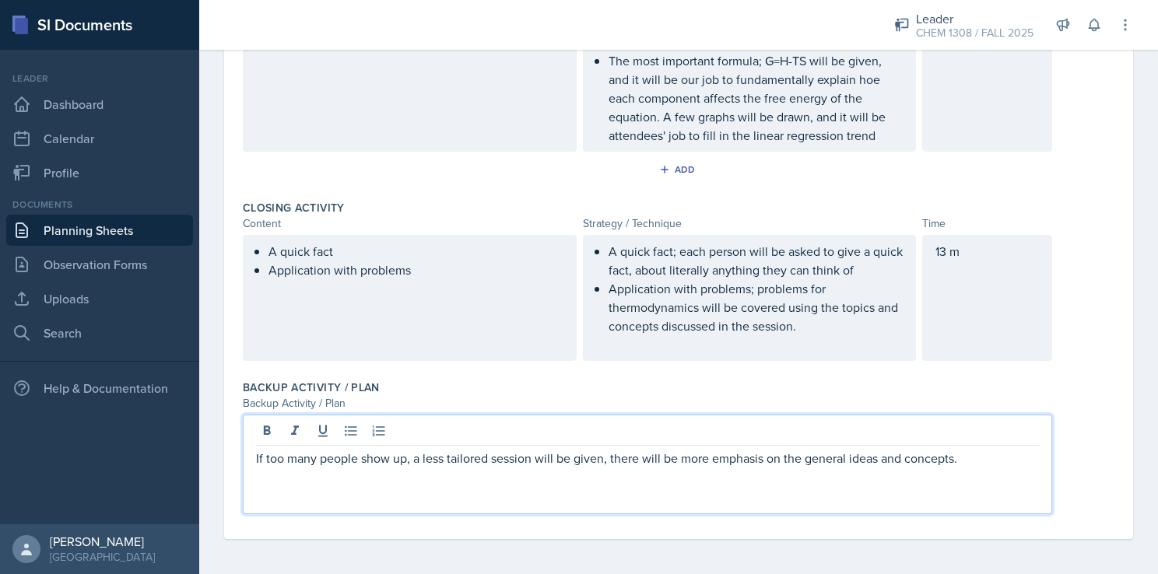
click at [976, 462] on p "If too many people show up, a less tailored session will be given, there will b…" at bounding box center [647, 458] width 783 height 19
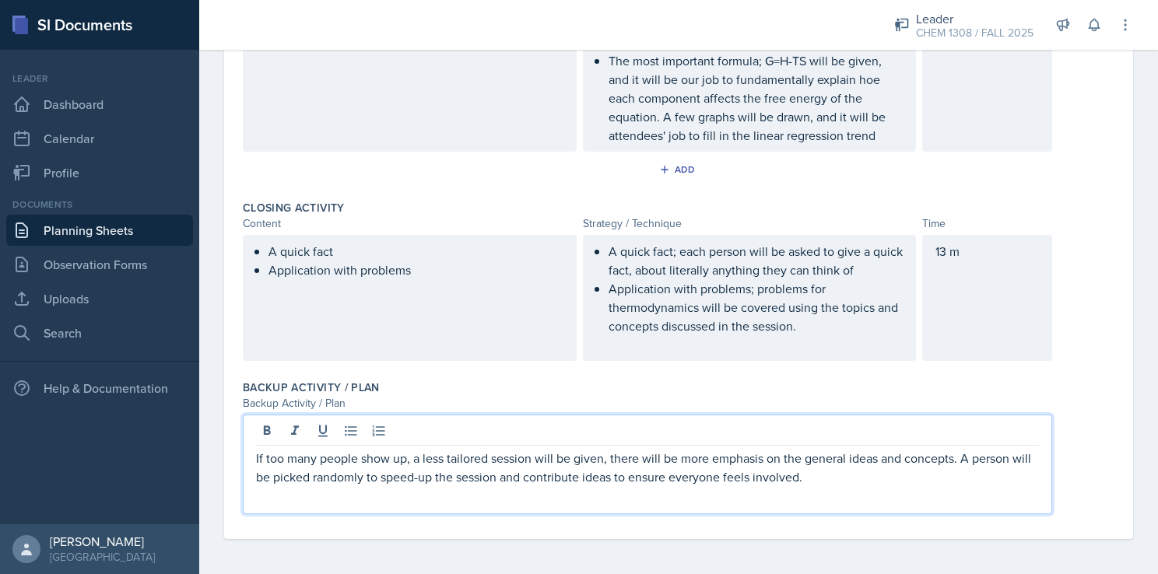
click at [561, 400] on div "Backup Activity / Plan" at bounding box center [647, 403] width 809 height 16
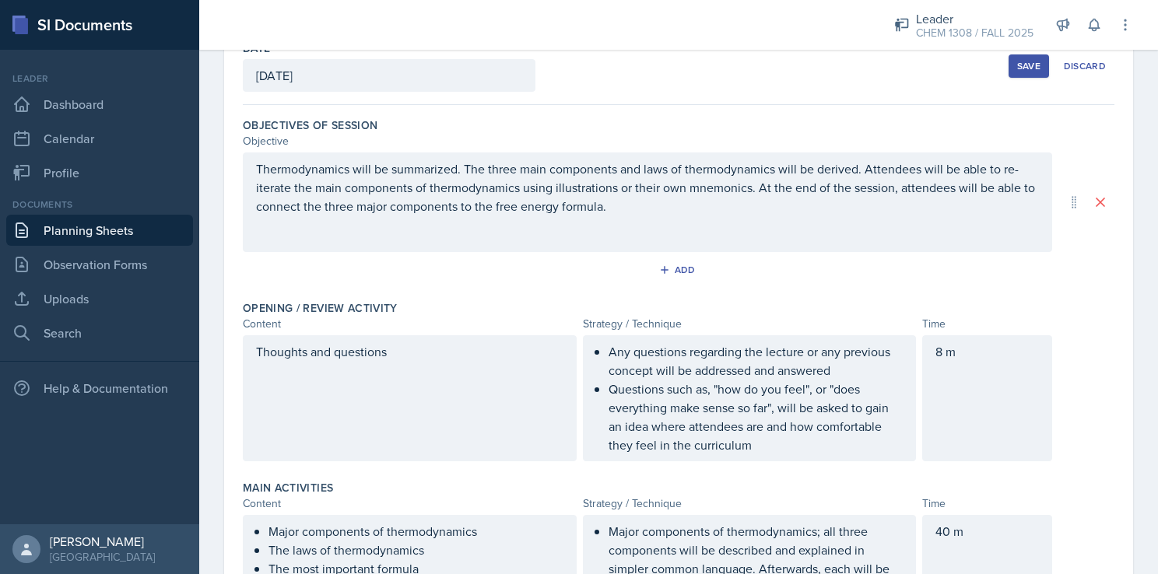
scroll to position [0, 0]
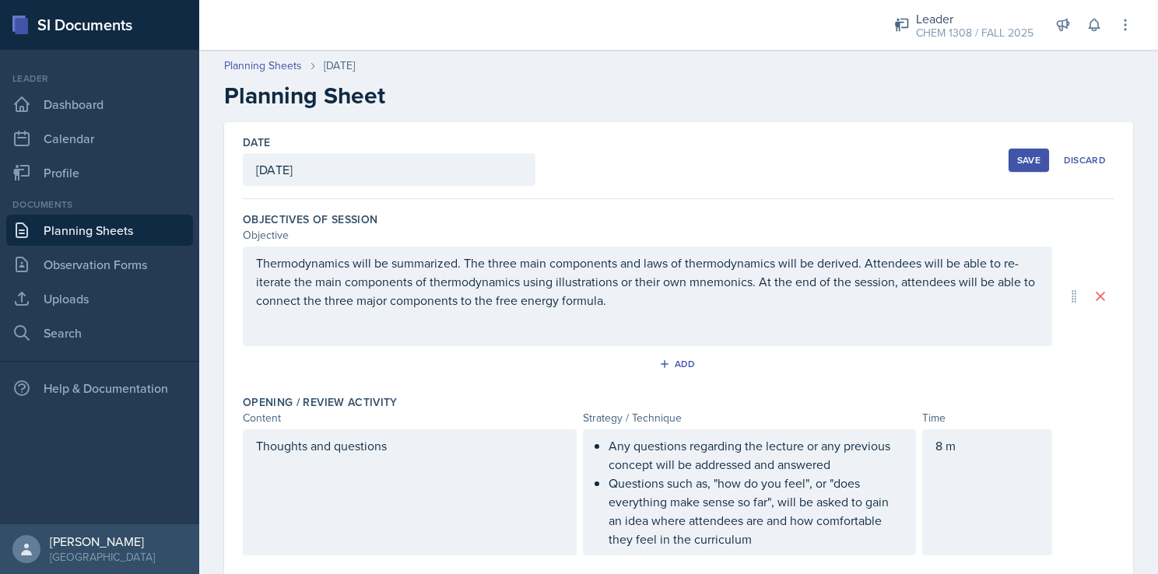
click at [1017, 163] on div "Save" at bounding box center [1028, 160] width 23 height 12
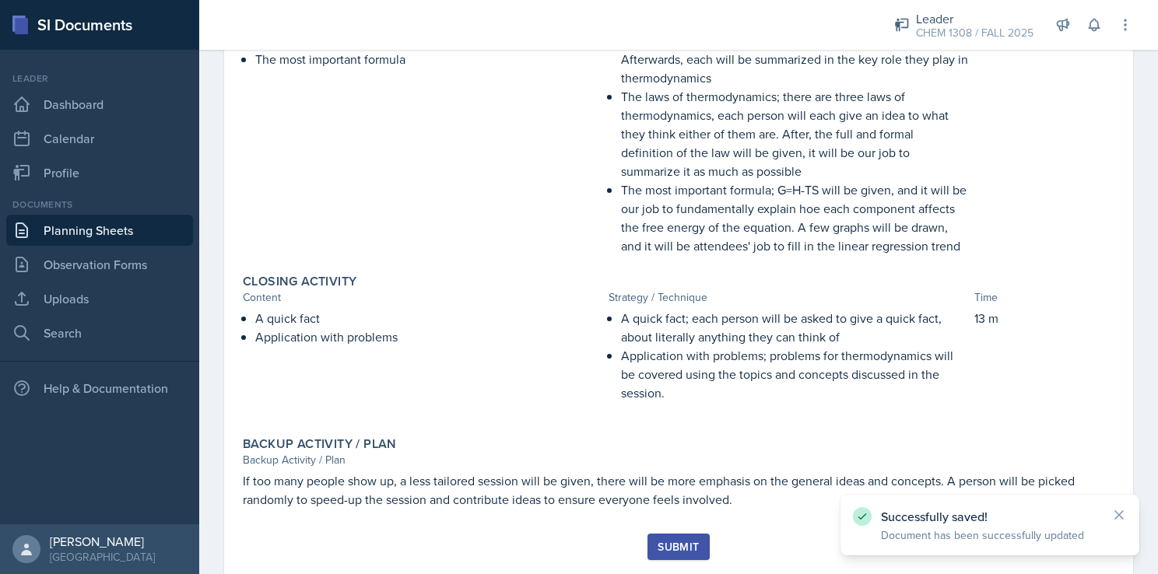
scroll to position [541, 0]
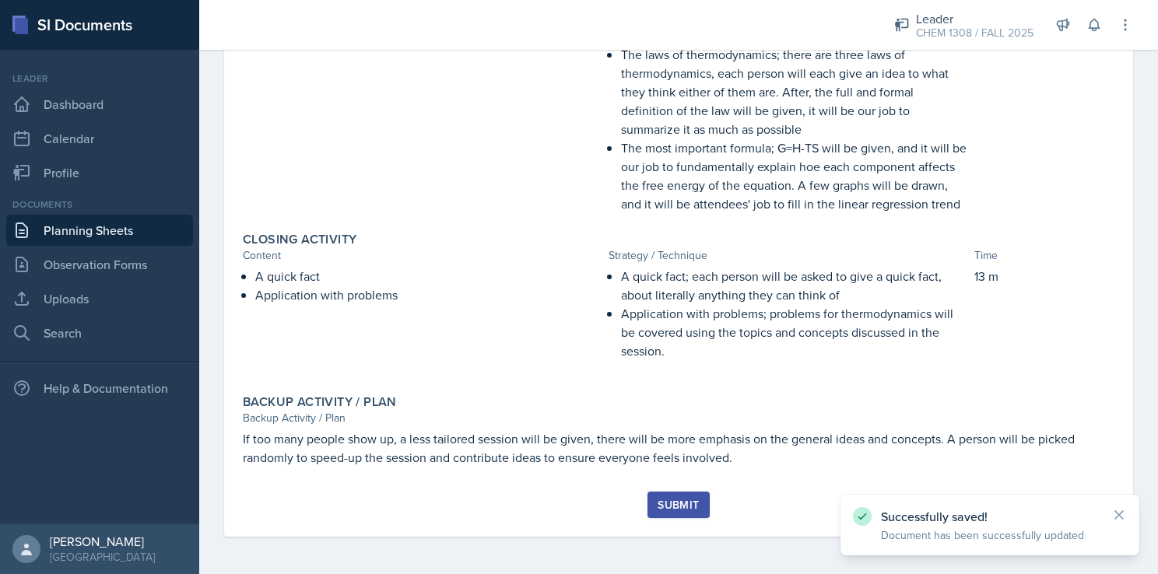
click at [669, 514] on button "Submit" at bounding box center [677, 505] width 61 height 26
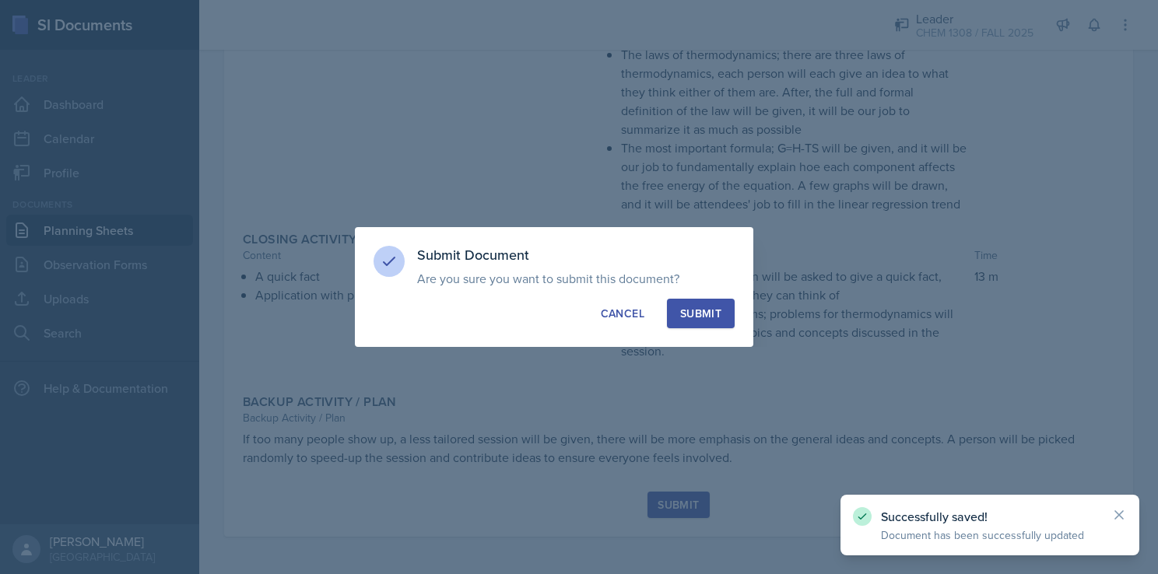
click at [691, 317] on div "Submit" at bounding box center [700, 314] width 41 height 16
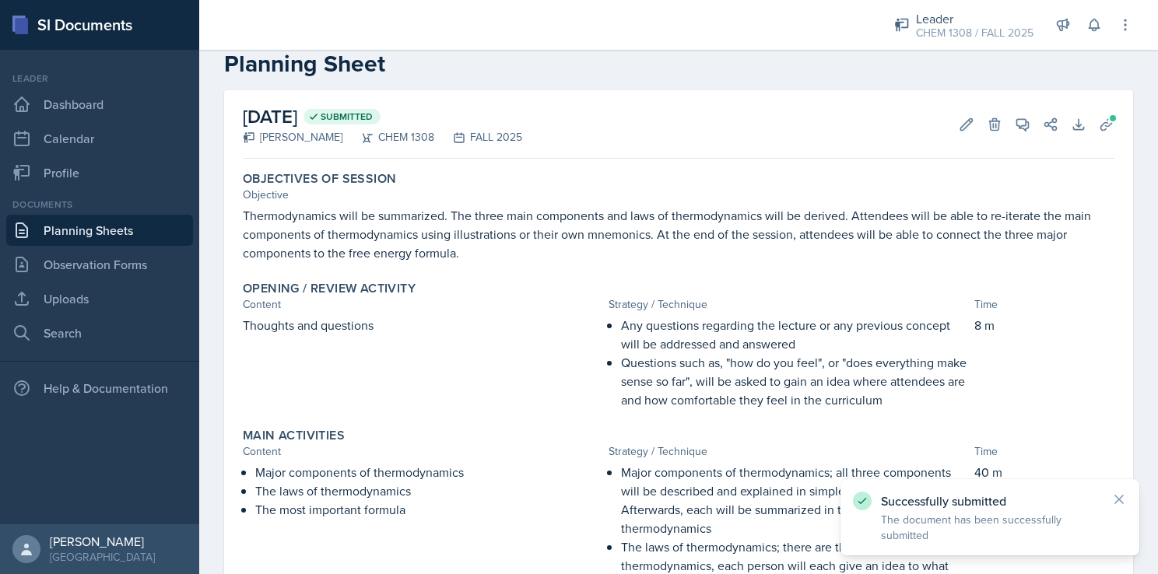
scroll to position [0, 0]
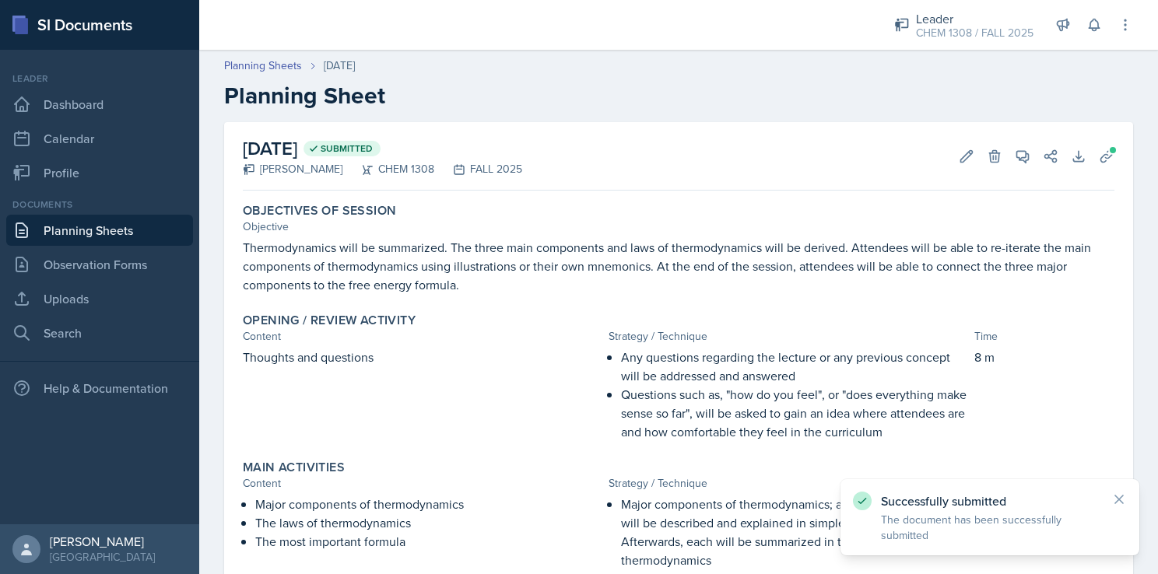
click at [138, 226] on link "Planning Sheets" at bounding box center [99, 230] width 187 height 31
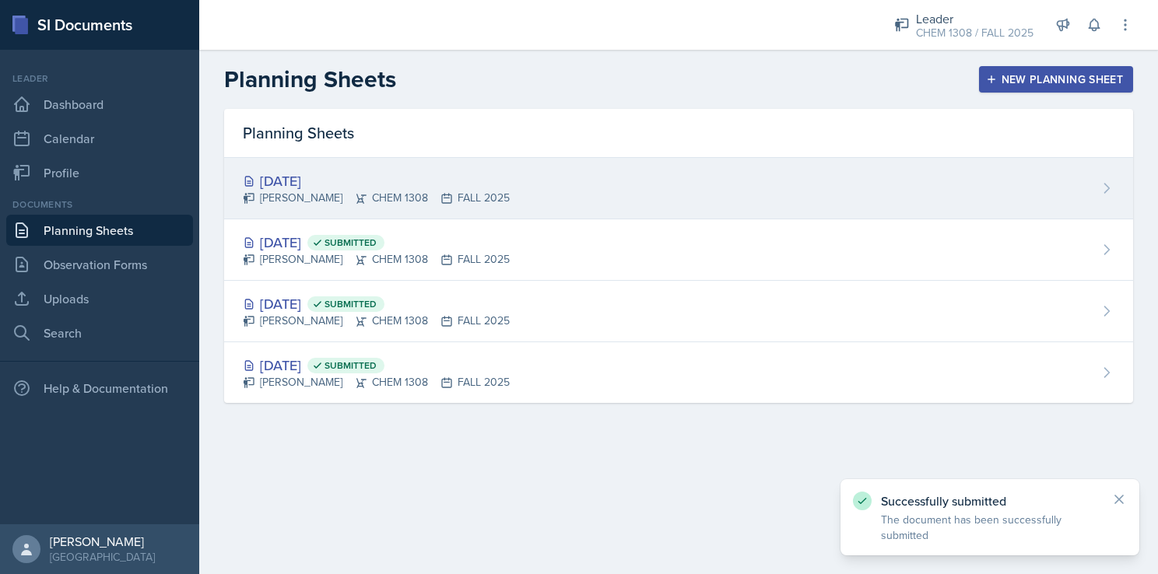
click at [332, 166] on div "[DATE] [PERSON_NAME] CHEM 1308 FALL 2025" at bounding box center [678, 188] width 909 height 61
